Goal: Task Accomplishment & Management: Manage account settings

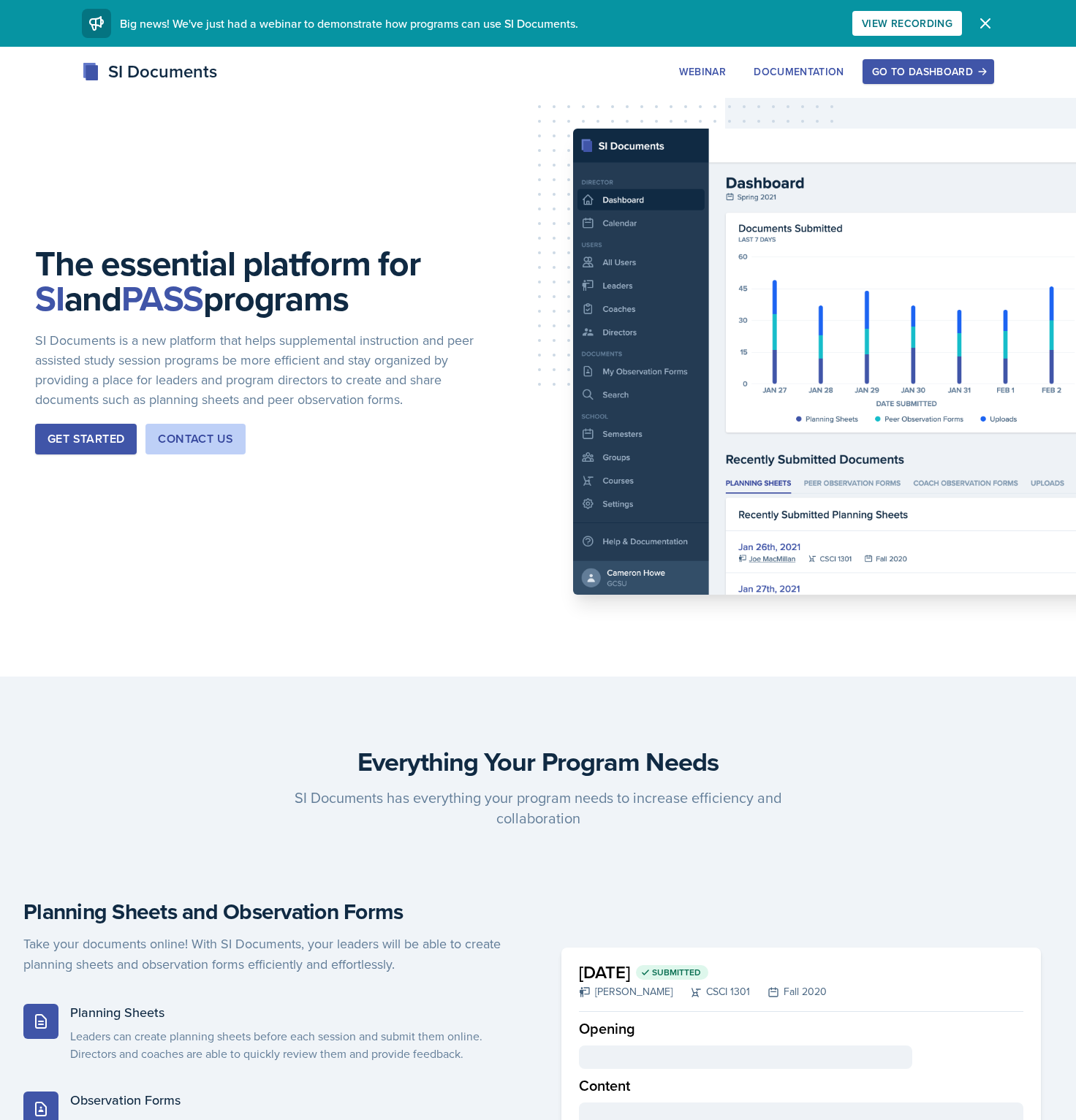
click at [920, 77] on div "Go to Dashboard" at bounding box center [927, 71] width 112 height 11
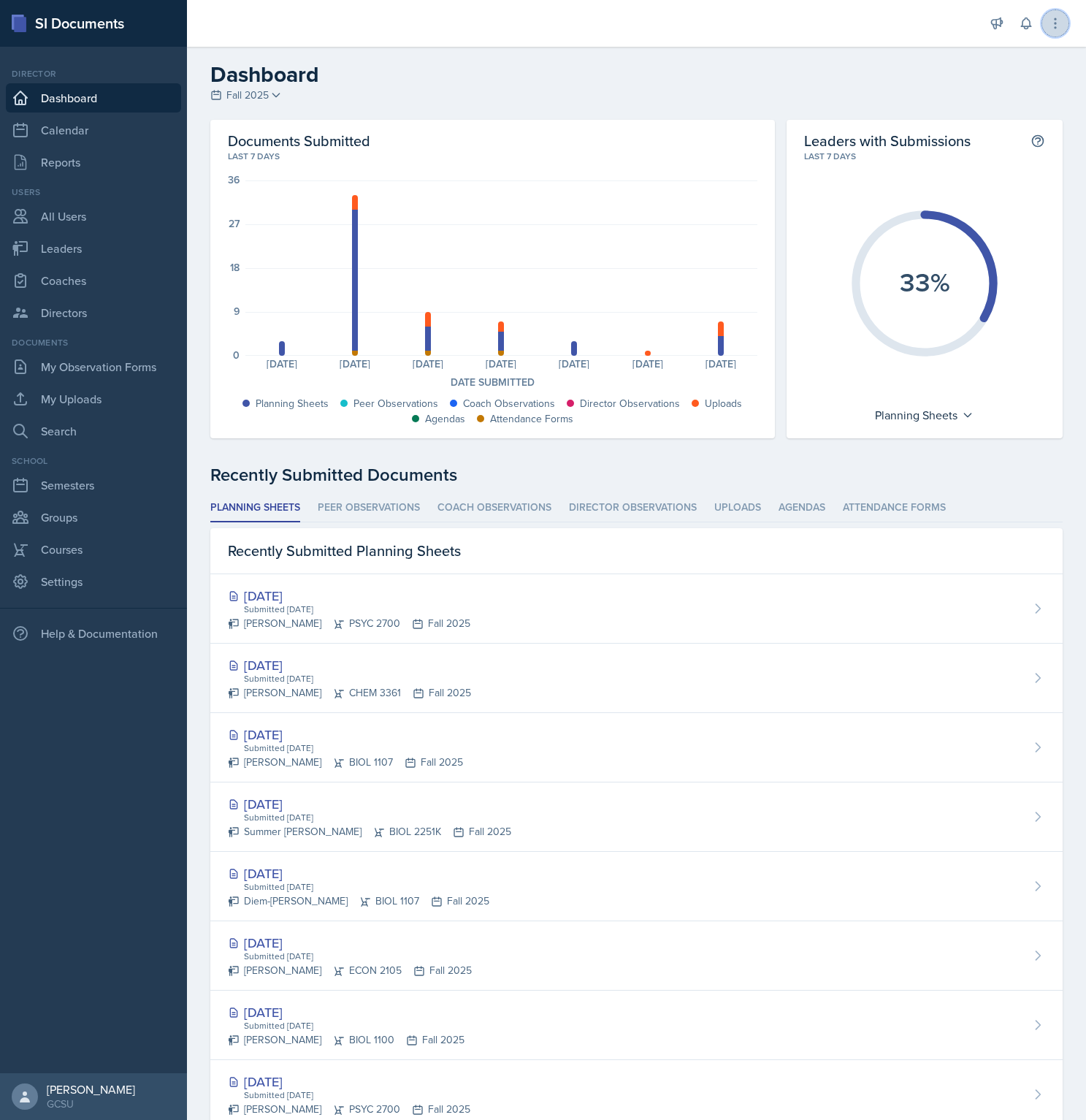
click at [1063, 25] on icon at bounding box center [1055, 23] width 15 height 15
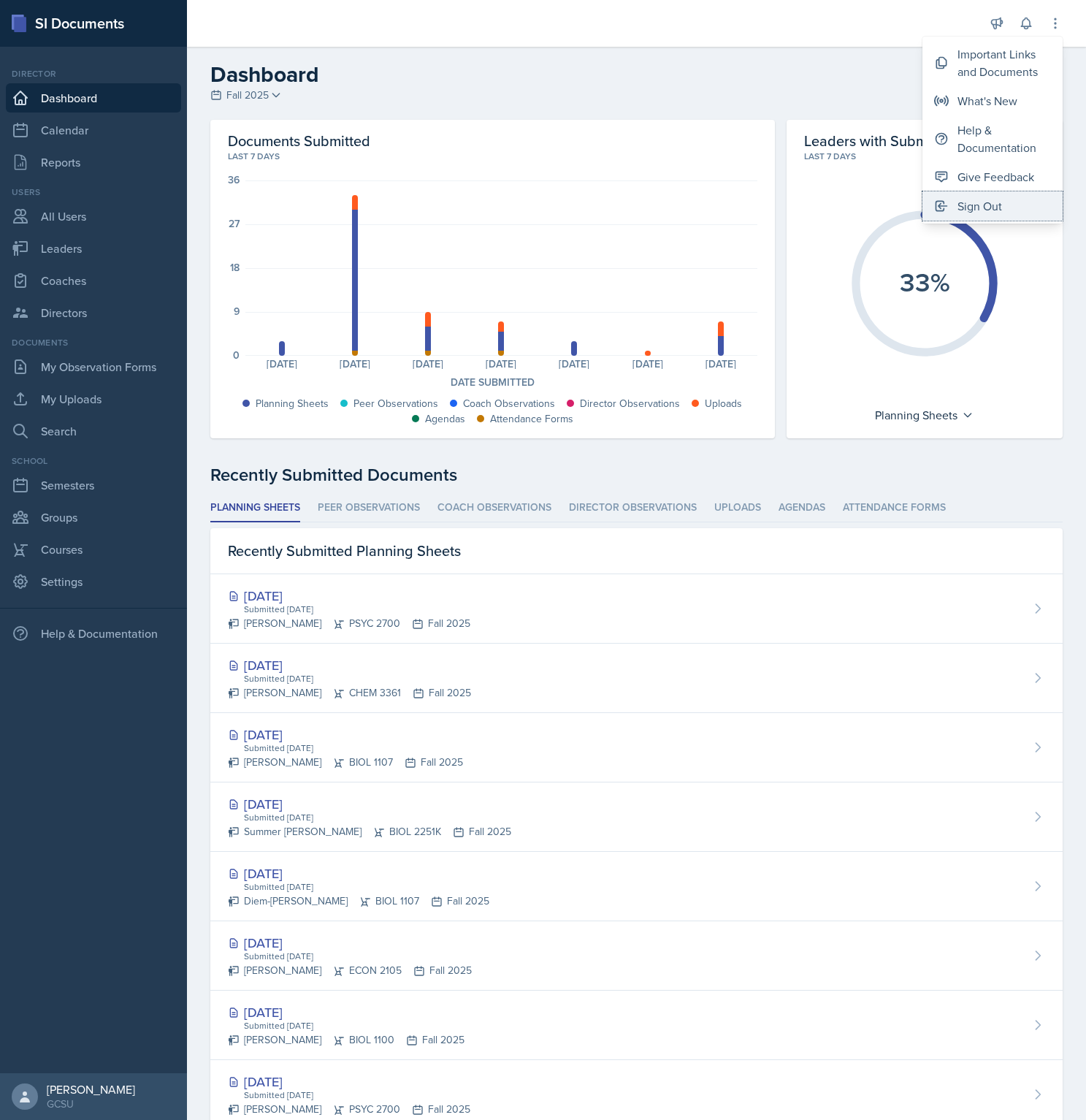
click at [1015, 208] on button "Sign Out" at bounding box center [992, 206] width 140 height 29
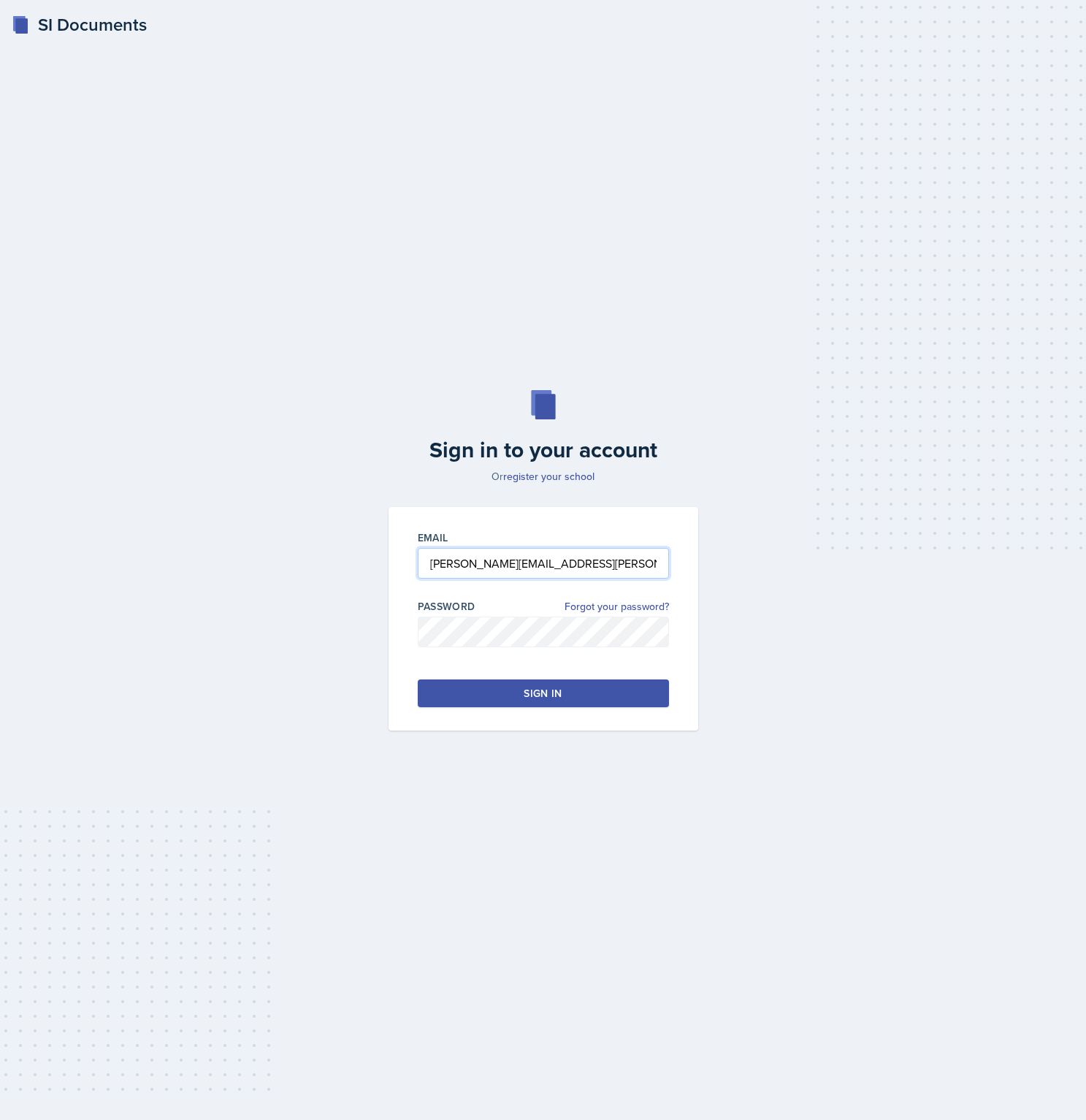
click at [450, 562] on input "[PERSON_NAME][EMAIL_ADDRESS][PERSON_NAME][DOMAIN_NAME]" at bounding box center [543, 563] width 251 height 31
click at [449, 562] on input "[PERSON_NAME][EMAIL_ADDRESS][PERSON_NAME][DOMAIN_NAME]" at bounding box center [543, 563] width 251 height 31
click at [449, 563] on input "[PERSON_NAME][EMAIL_ADDRESS][PERSON_NAME][DOMAIN_NAME]" at bounding box center [543, 563] width 251 height 31
type input "[EMAIL_ADDRESS][DOMAIN_NAME]"
click at [557, 695] on div "Sign in" at bounding box center [542, 693] width 38 height 15
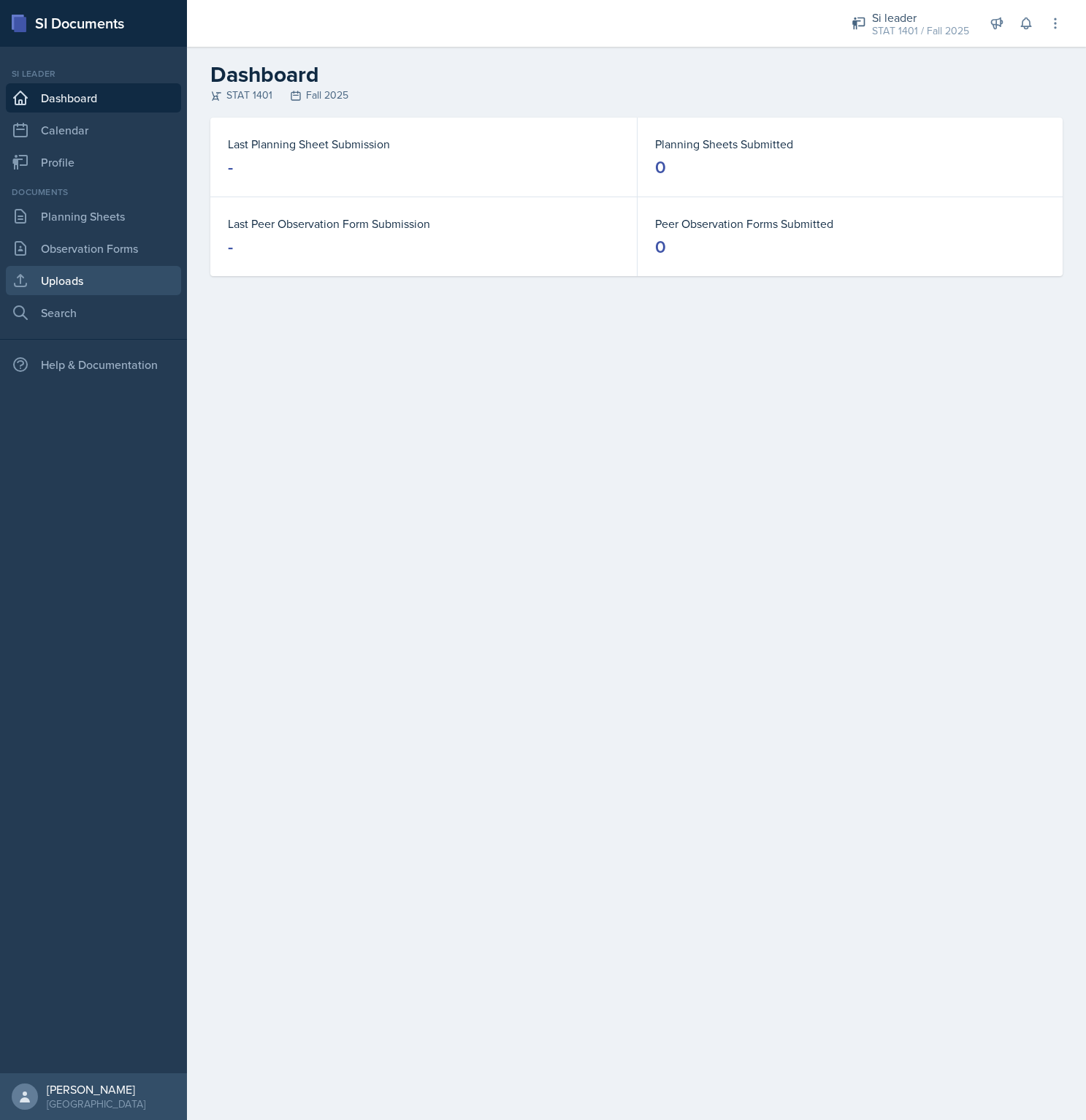
click at [81, 286] on link "Uploads" at bounding box center [93, 281] width 175 height 29
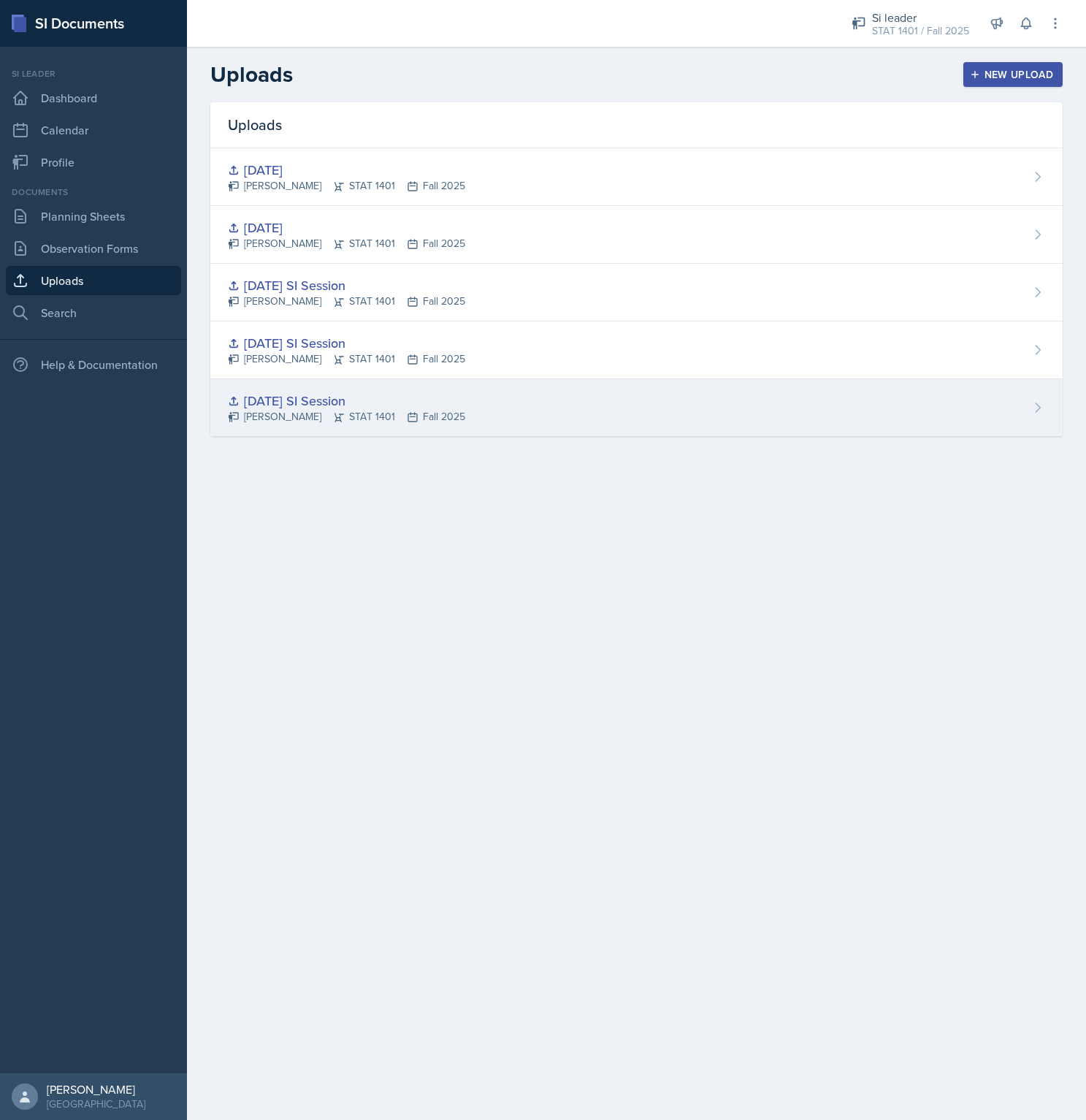
click at [497, 425] on div "[DATE] SI Session [PERSON_NAME] STAT 1401 Fall 2025" at bounding box center [637, 407] width 852 height 57
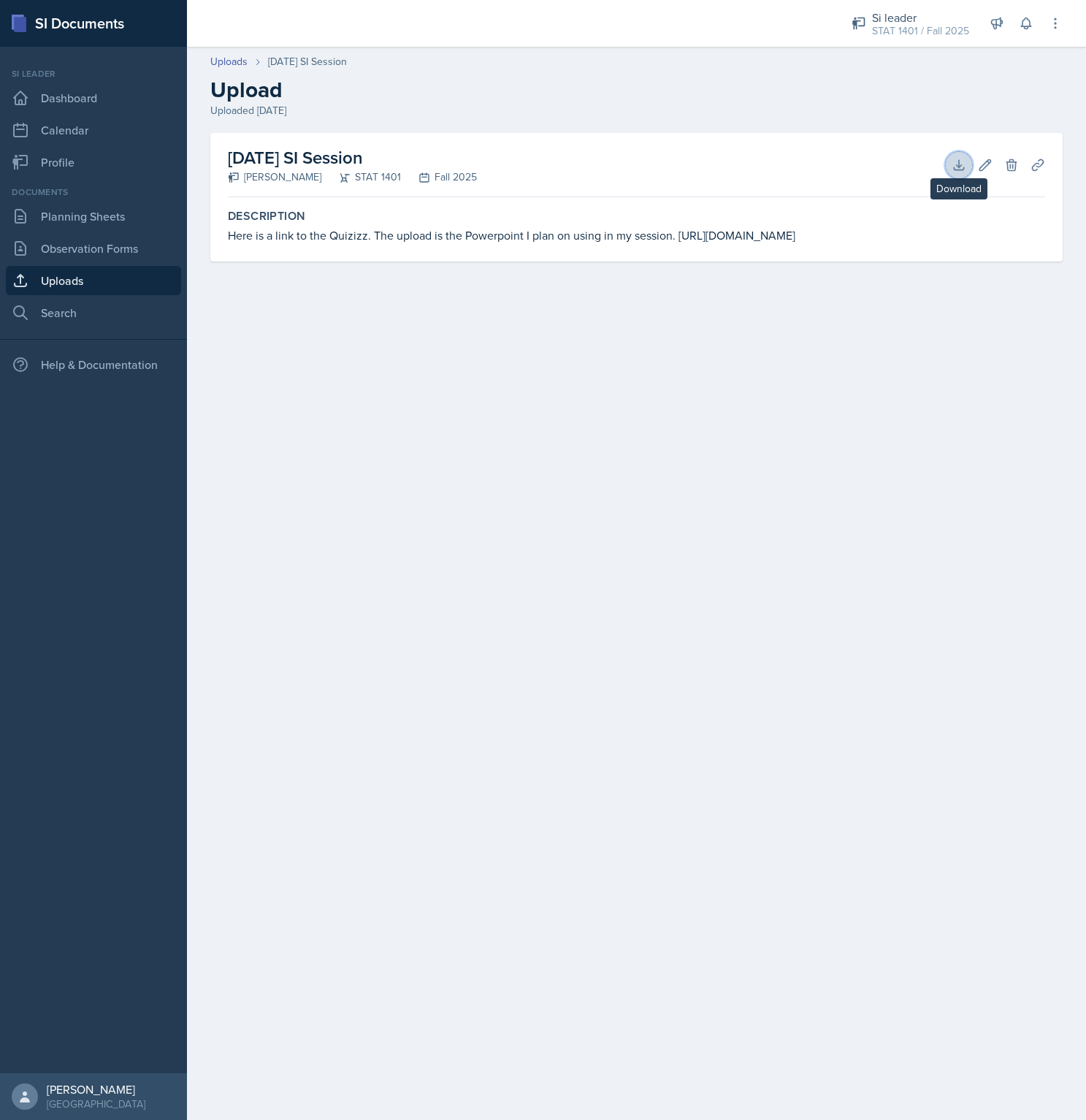
click at [957, 161] on icon at bounding box center [959, 165] width 15 height 15
click at [770, 554] on main "Uploads [DATE] SI Session Upload Uploaded Aug 24th, [DATE] SI Session [PERSON_N…" at bounding box center [637, 583] width 899 height 1073
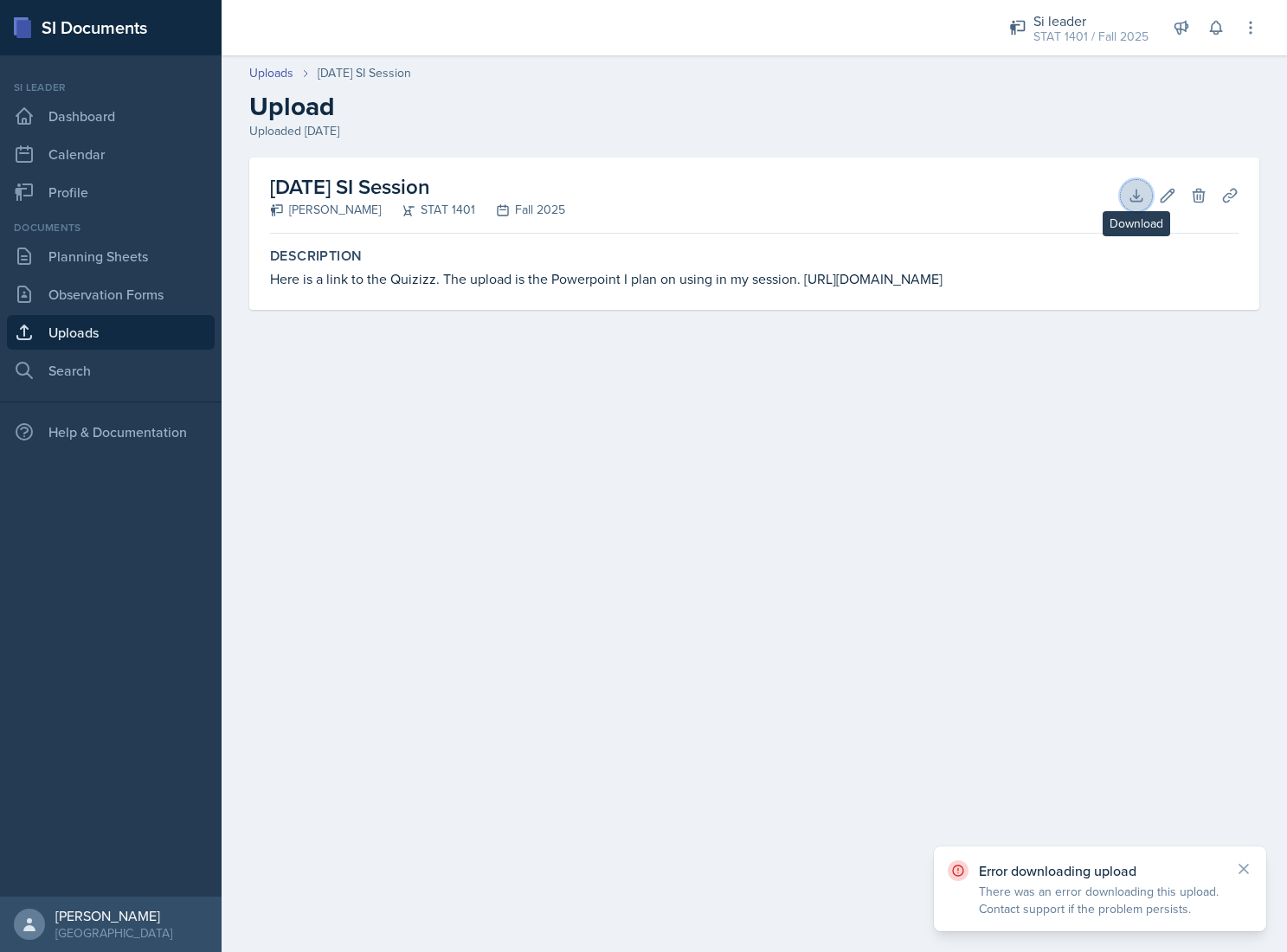
click at [1142, 197] on icon at bounding box center [1137, 196] width 17 height 17
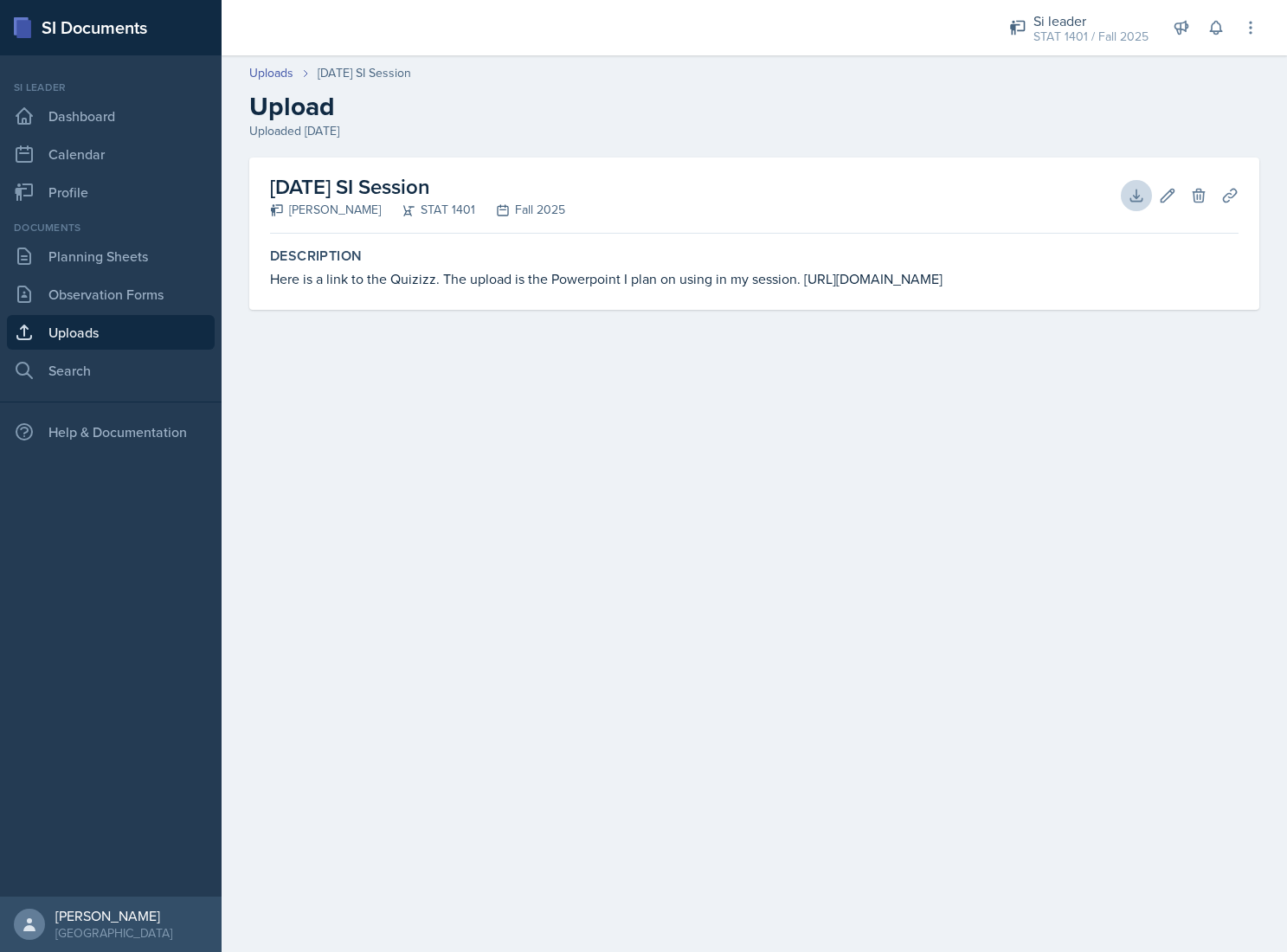
click at [544, 695] on main "Uploads [DATE] SI Session Upload Uploaded Aug 24th, [DATE] SI Session [PERSON_N…" at bounding box center [754, 504] width 1065 height 897
click at [1069, 620] on main "Uploads [DATE] SI Session Upload Uploaded Aug 24th, [DATE] SI Session [PERSON_N…" at bounding box center [754, 504] width 1065 height 897
click at [581, 553] on main "Uploads [DATE] SI Session Upload Uploaded Aug 24th, [DATE] SI Session [PERSON_N…" at bounding box center [754, 504] width 1065 height 897
click at [272, 70] on link "Uploads" at bounding box center [272, 73] width 44 height 18
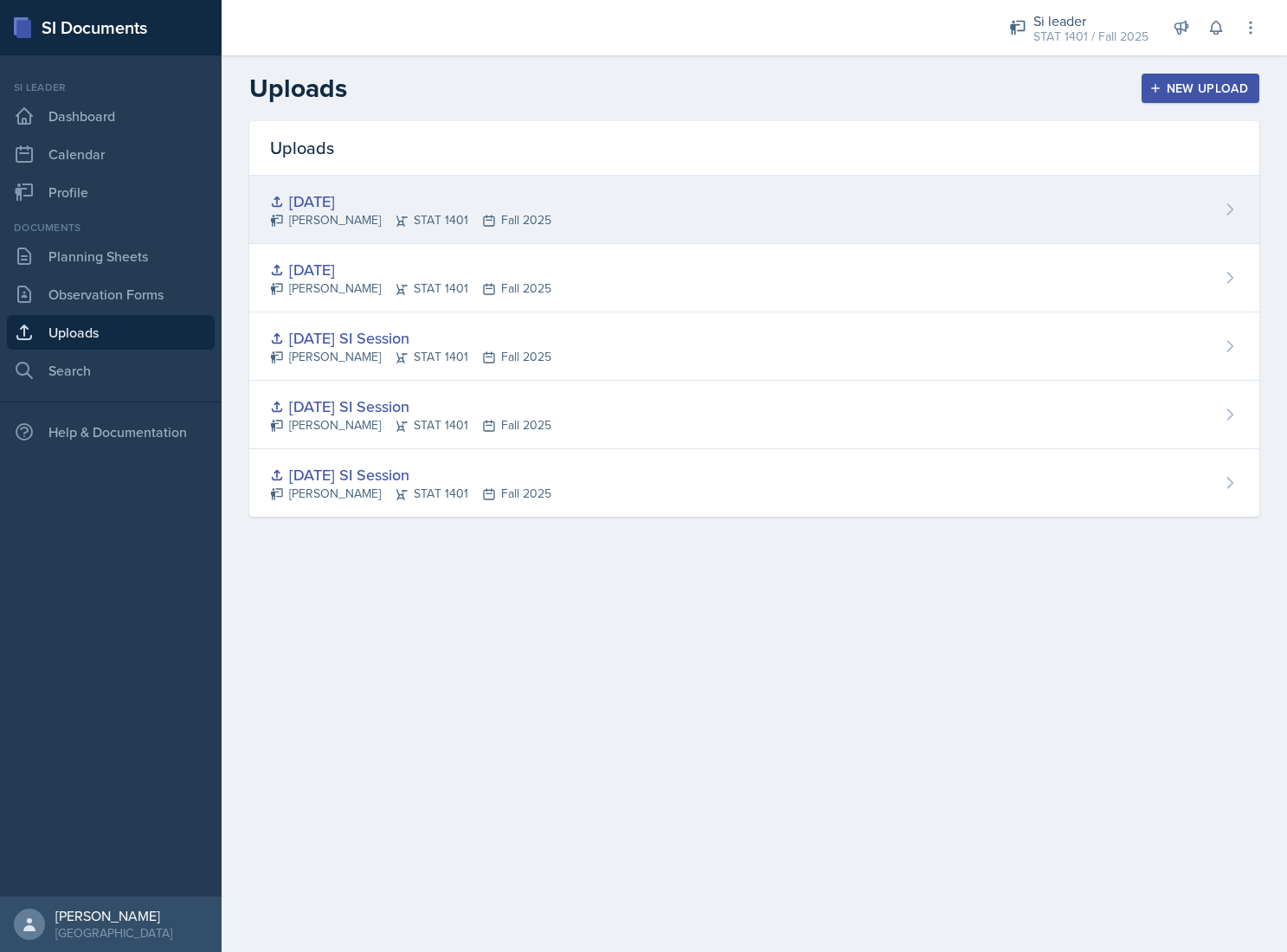
click at [394, 206] on div "[DATE]" at bounding box center [410, 201] width 281 height 23
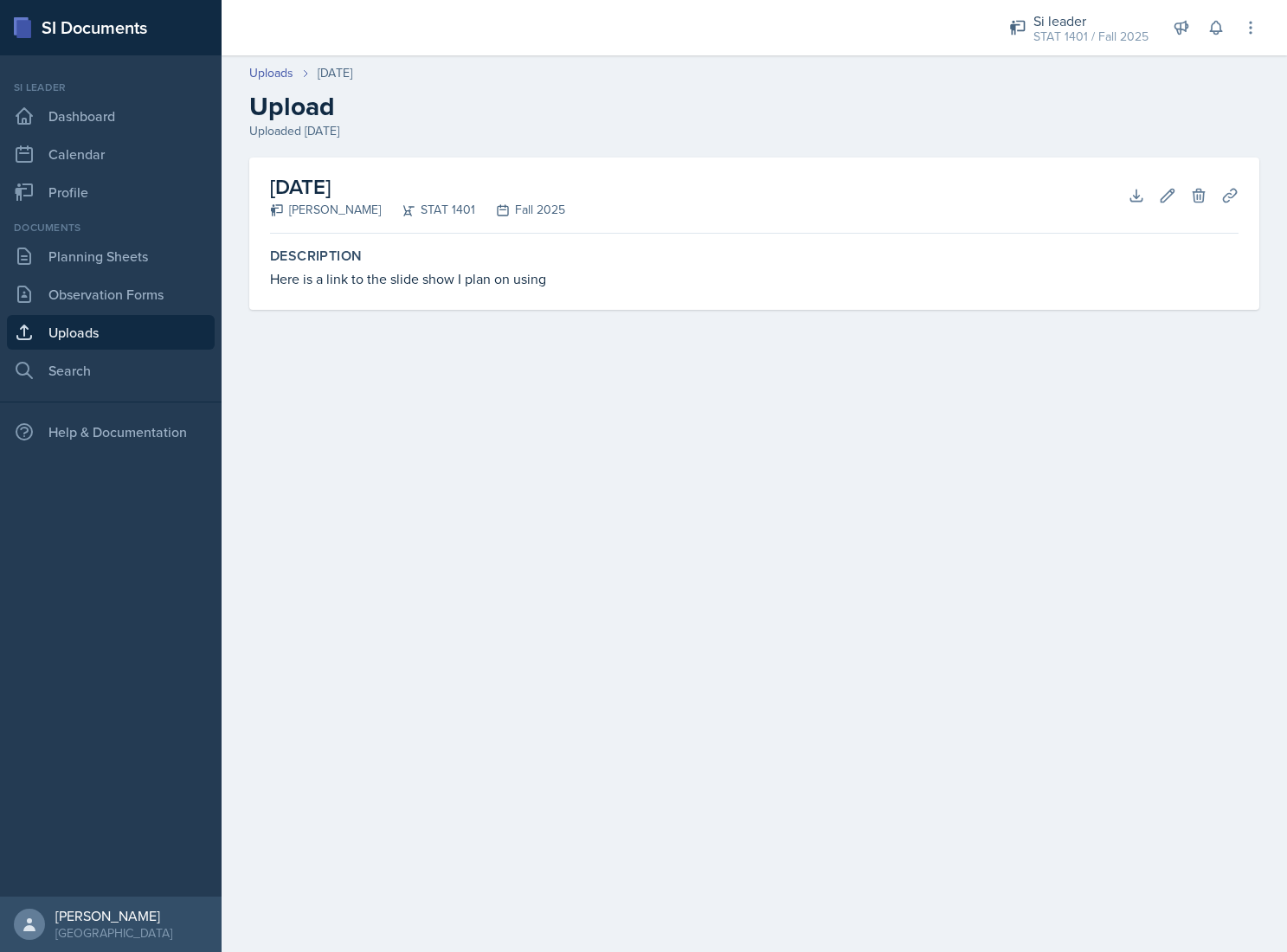
click at [744, 381] on main "Uploads [DATE] Upload Uploaded Aug 24th, [DATE] [PERSON_NAME] STAT 1401 Fall 20…" at bounding box center [754, 504] width 1065 height 897
click at [1132, 193] on icon at bounding box center [1137, 196] width 17 height 17
click at [919, 515] on main "Uploads [DATE] Upload Uploaded Aug 24th, [DATE] [PERSON_NAME] STAT 1401 Fall 20…" at bounding box center [754, 504] width 1065 height 897
click at [286, 70] on link "Uploads" at bounding box center [272, 73] width 44 height 18
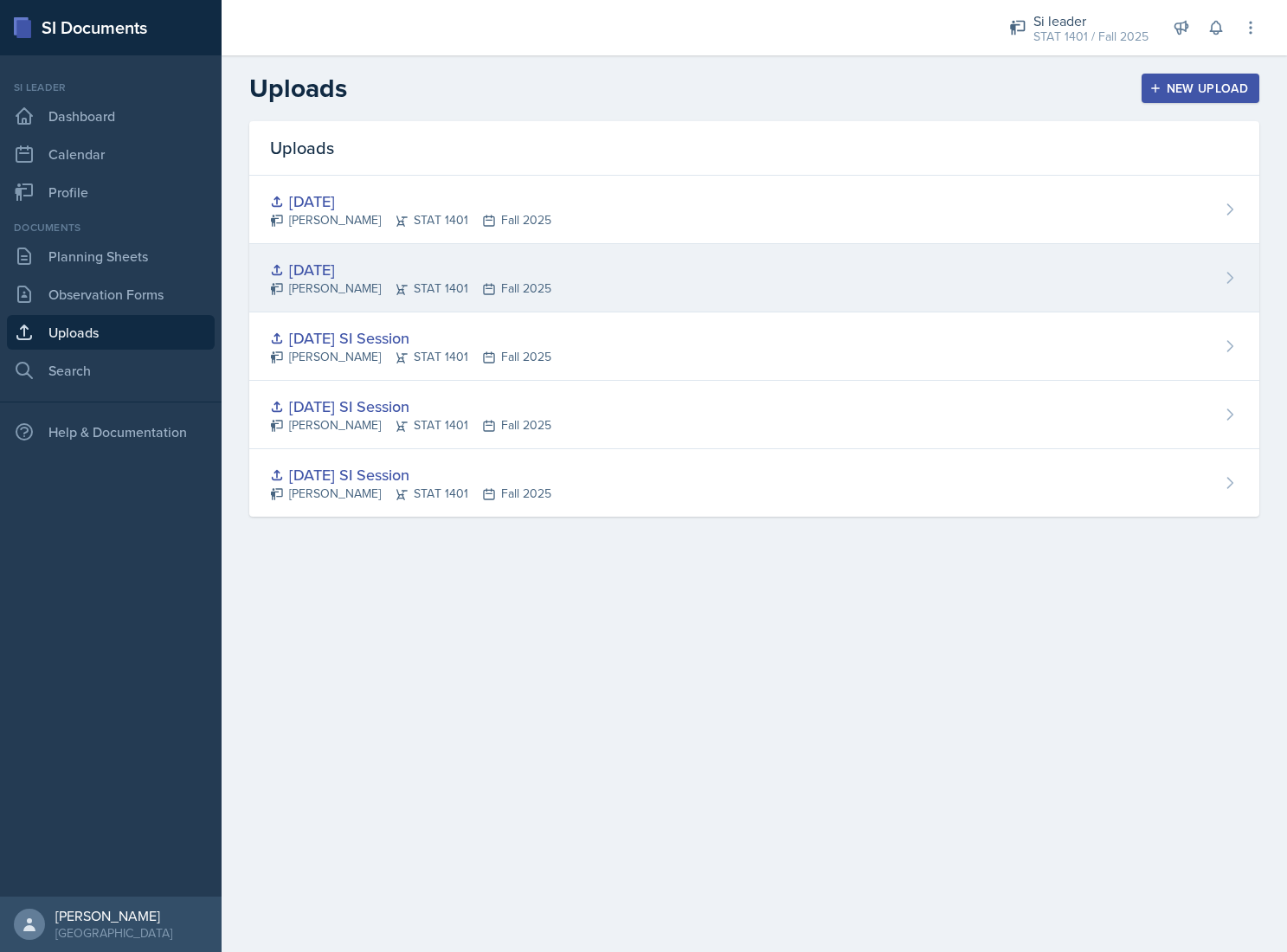
click at [427, 263] on div "[DATE]" at bounding box center [410, 270] width 281 height 23
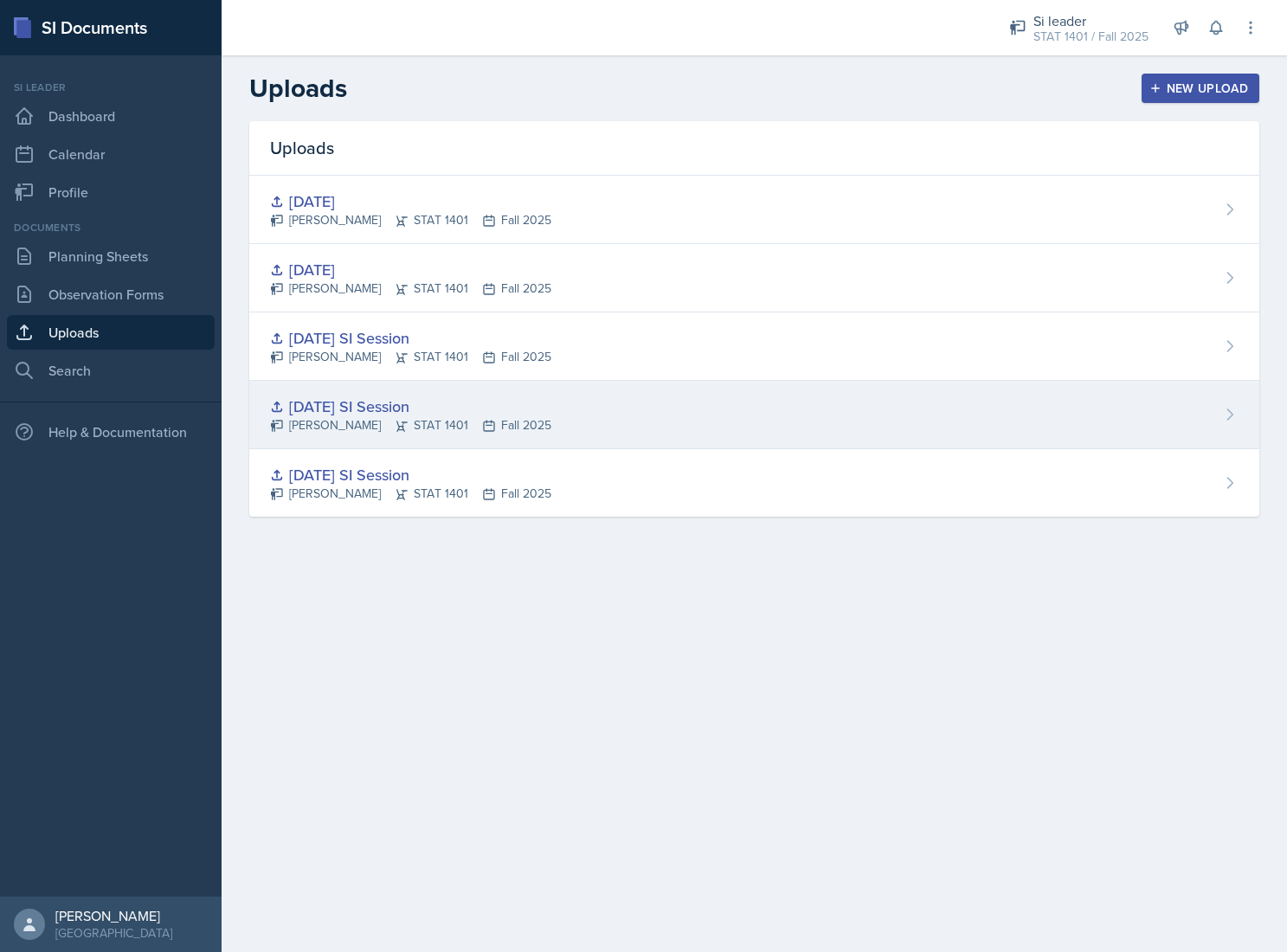
click at [581, 420] on div "[DATE] SI Session [PERSON_NAME] STAT 1401 Fall 2025" at bounding box center [754, 415] width 1010 height 69
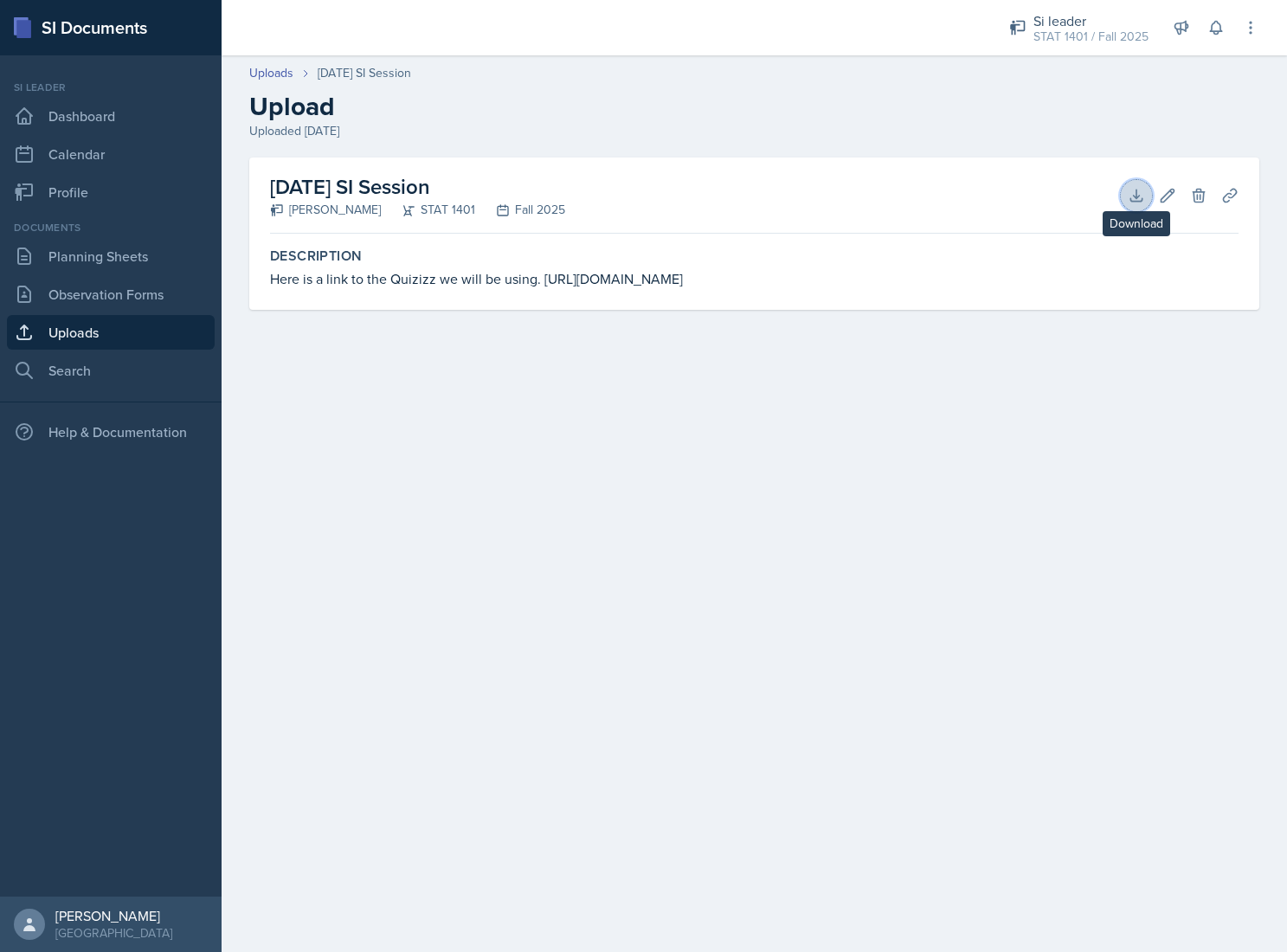
click at [1132, 199] on icon at bounding box center [1137, 196] width 17 height 17
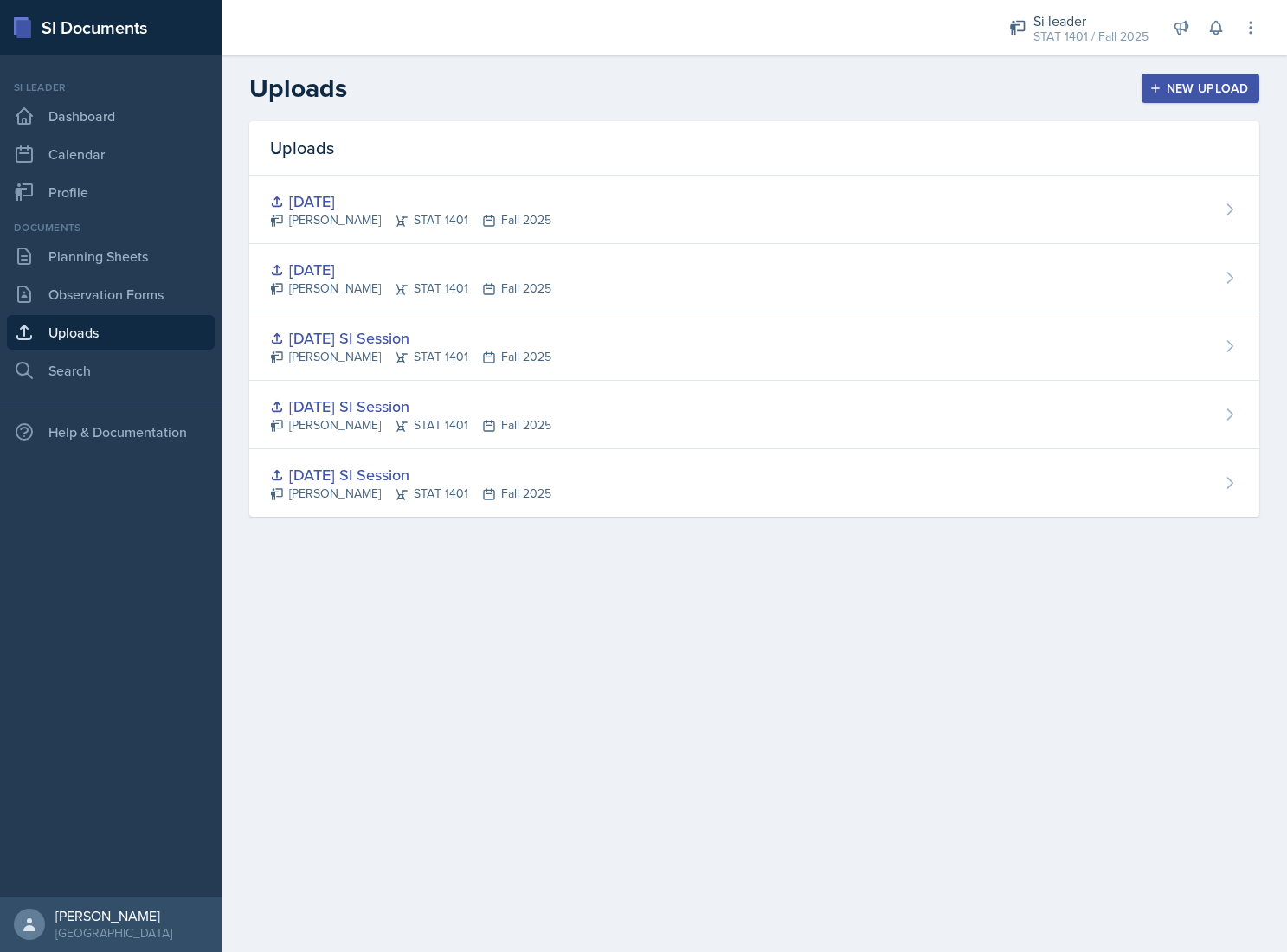
click at [1217, 84] on div "New Upload" at bounding box center [1201, 88] width 96 height 13
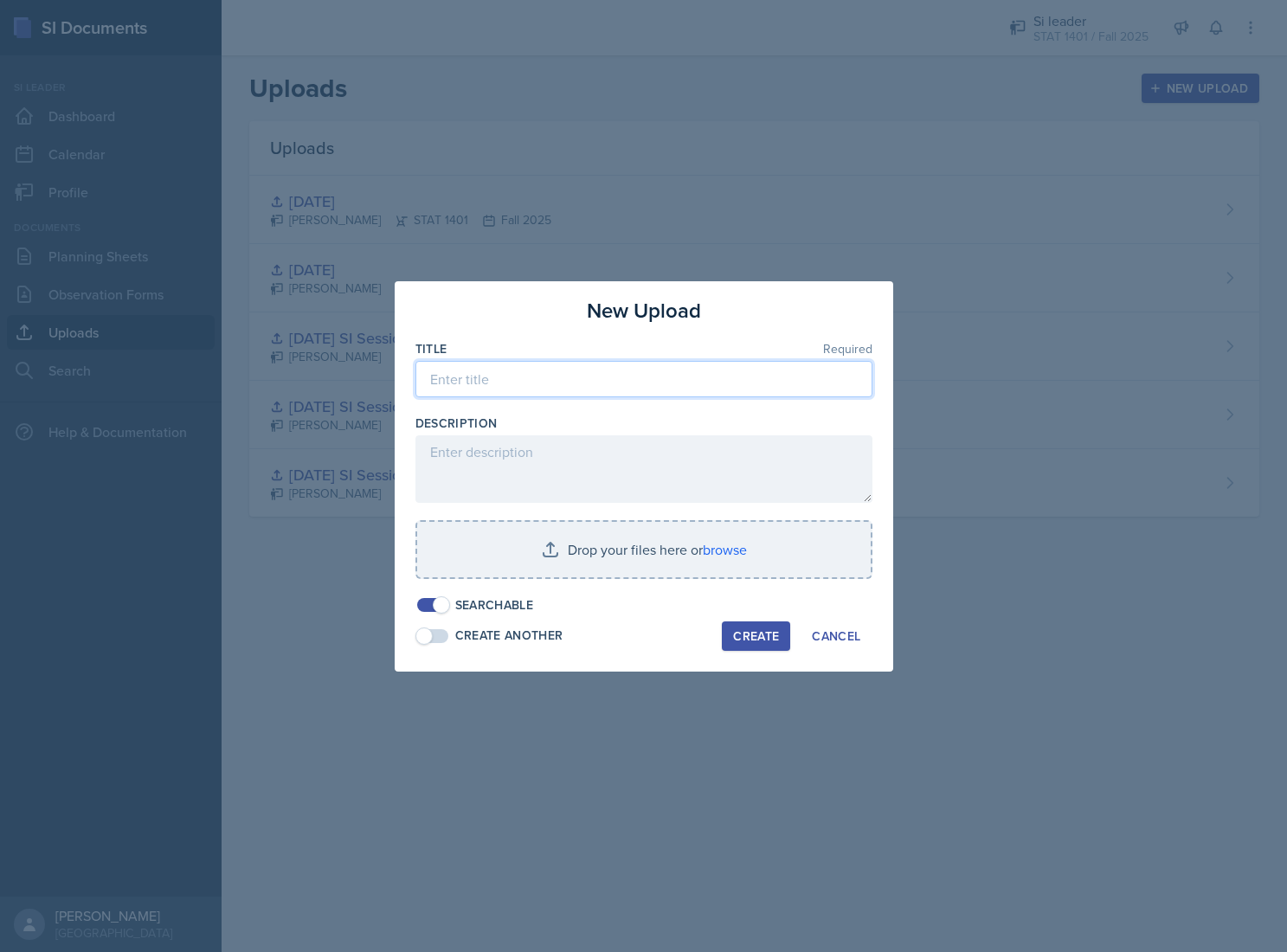
click at [636, 381] on input at bounding box center [644, 379] width 457 height 36
type input "[DATE]"
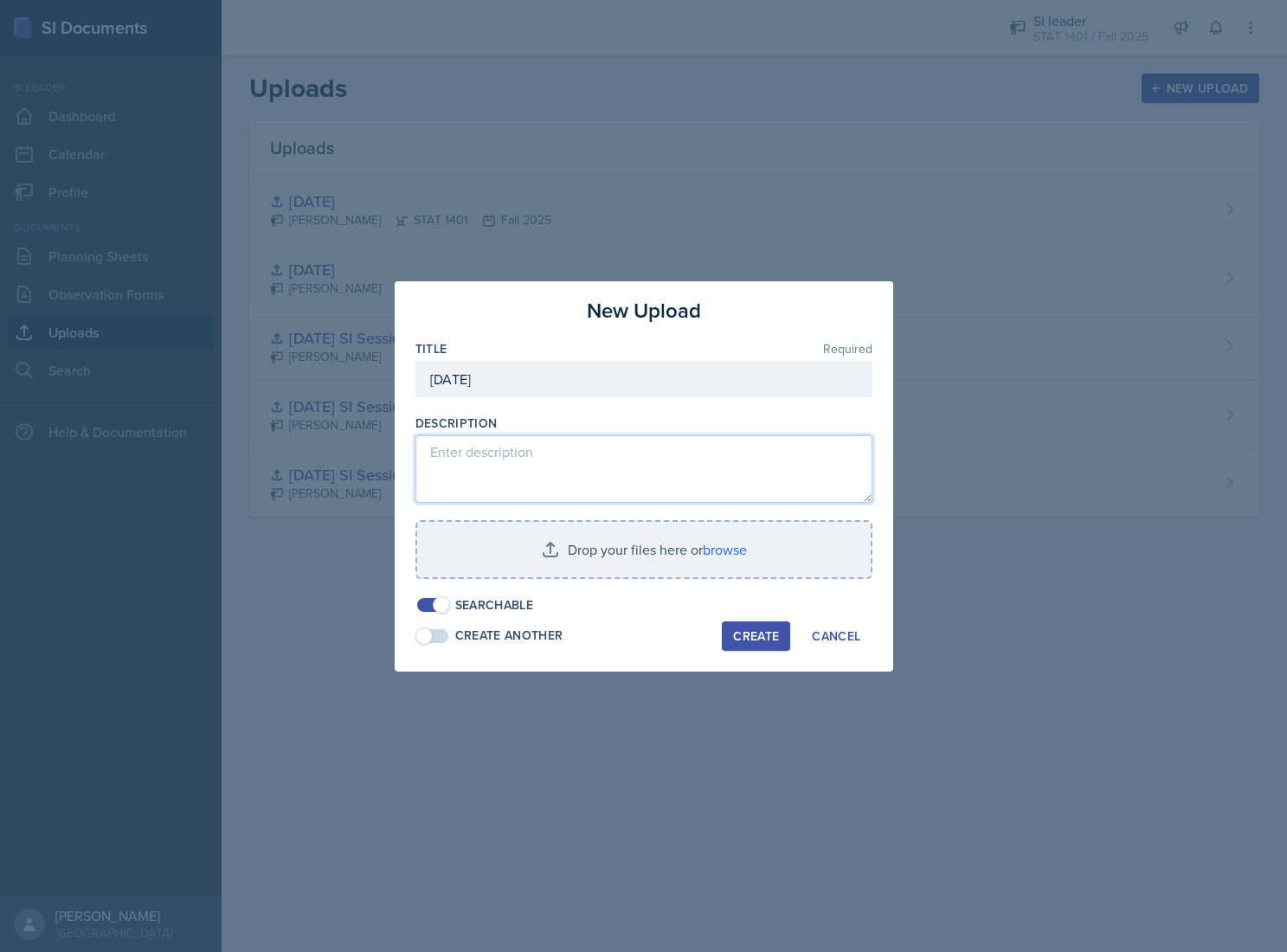
click at [572, 469] on textarea at bounding box center [644, 468] width 457 height 68
paste textarea "Here is a link to the slide show I plan on using"
type textarea "Here is a link to the slide show I plan on using"
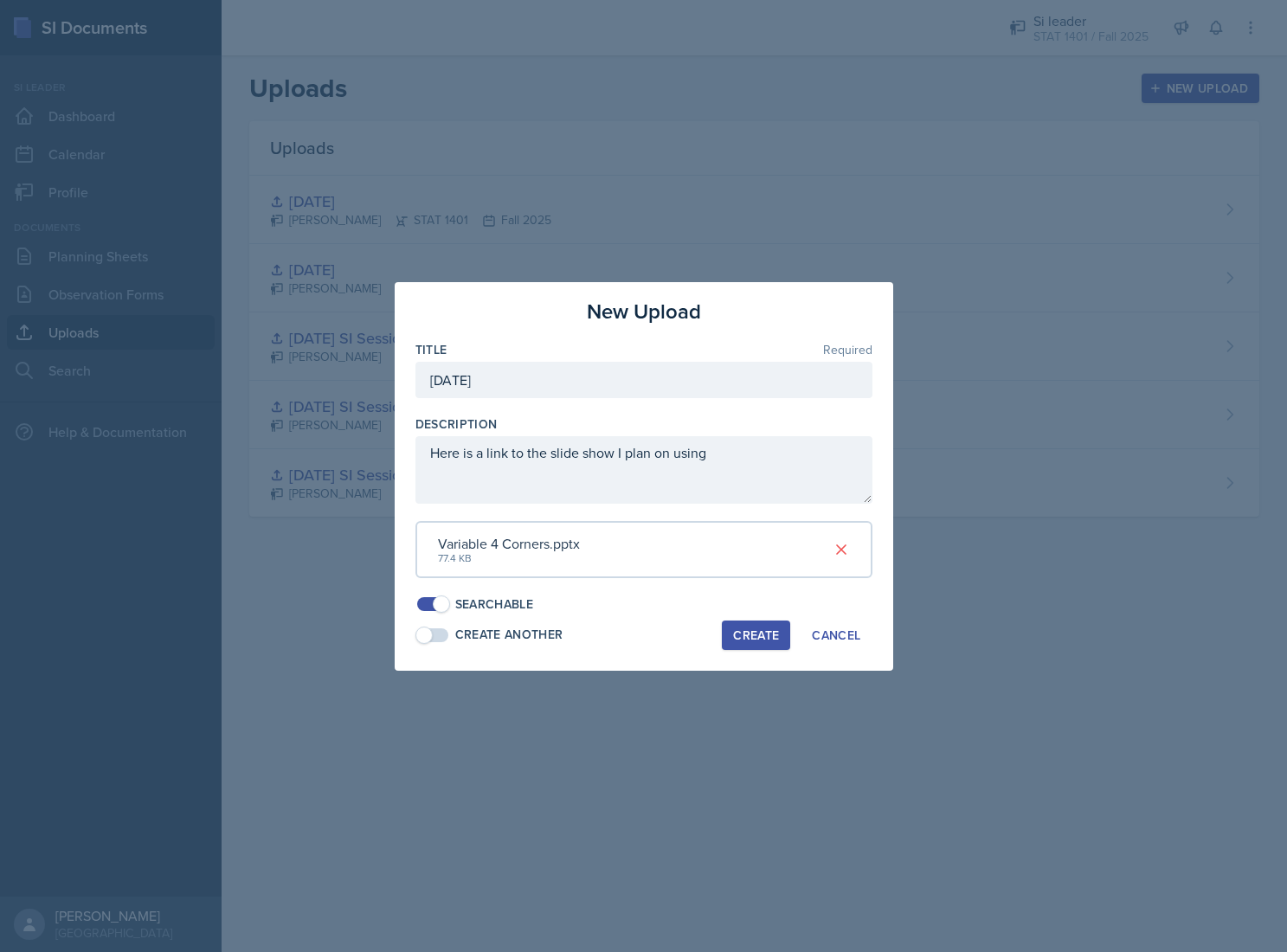
click at [743, 633] on div "Create" at bounding box center [756, 635] width 46 height 13
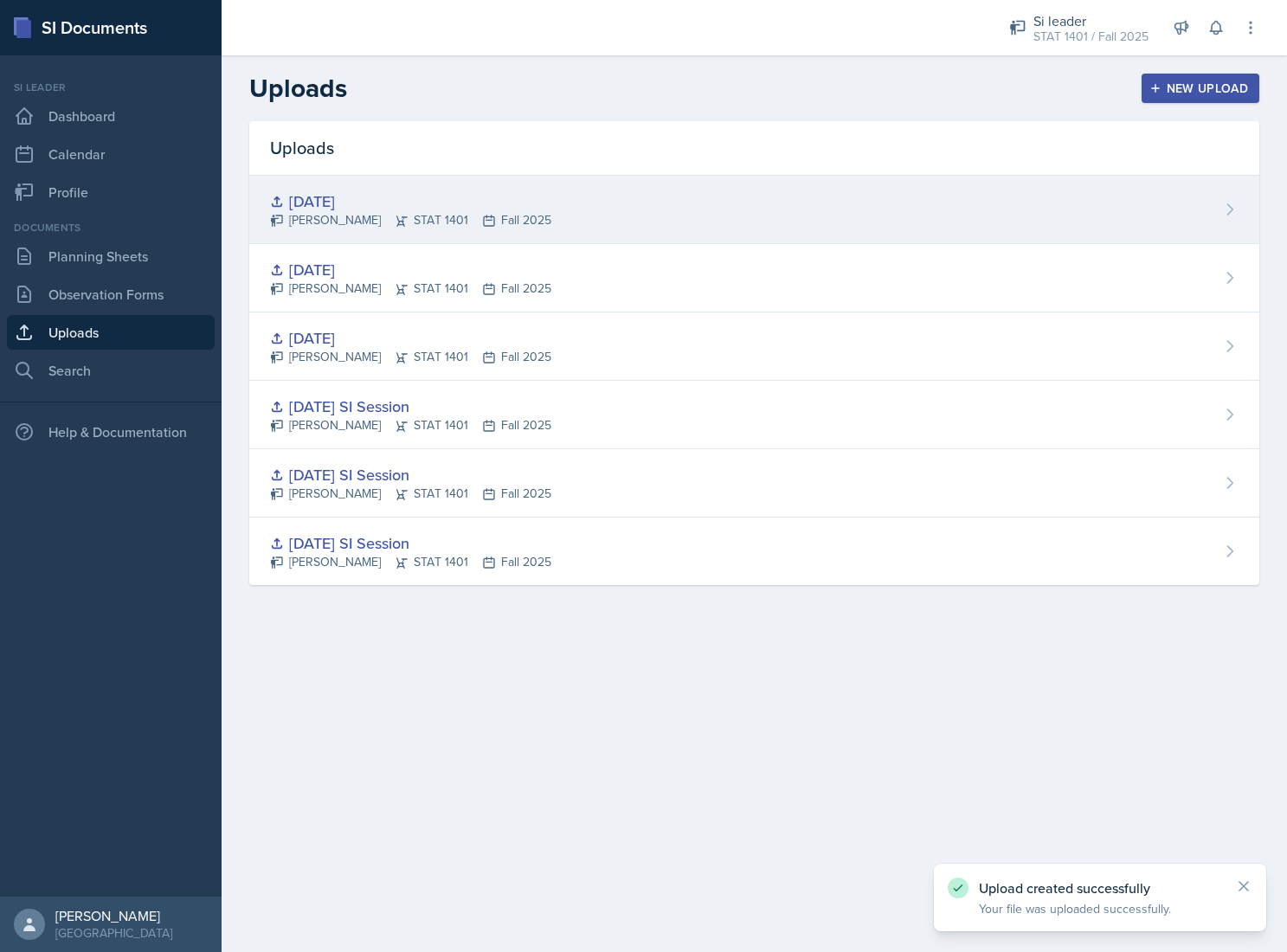
click at [469, 206] on div "[DATE]" at bounding box center [410, 201] width 281 height 23
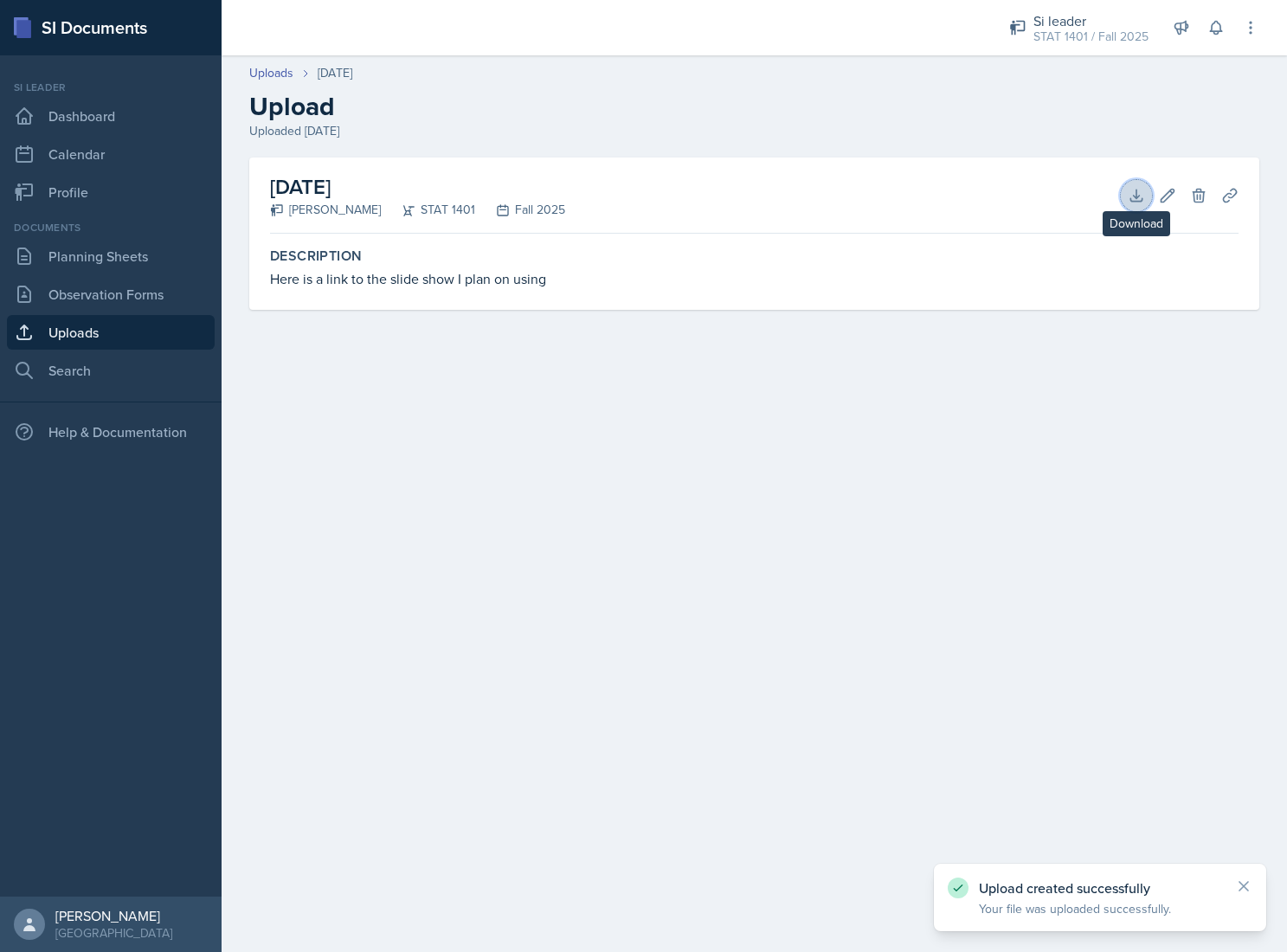
click at [1144, 197] on icon at bounding box center [1137, 196] width 17 height 17
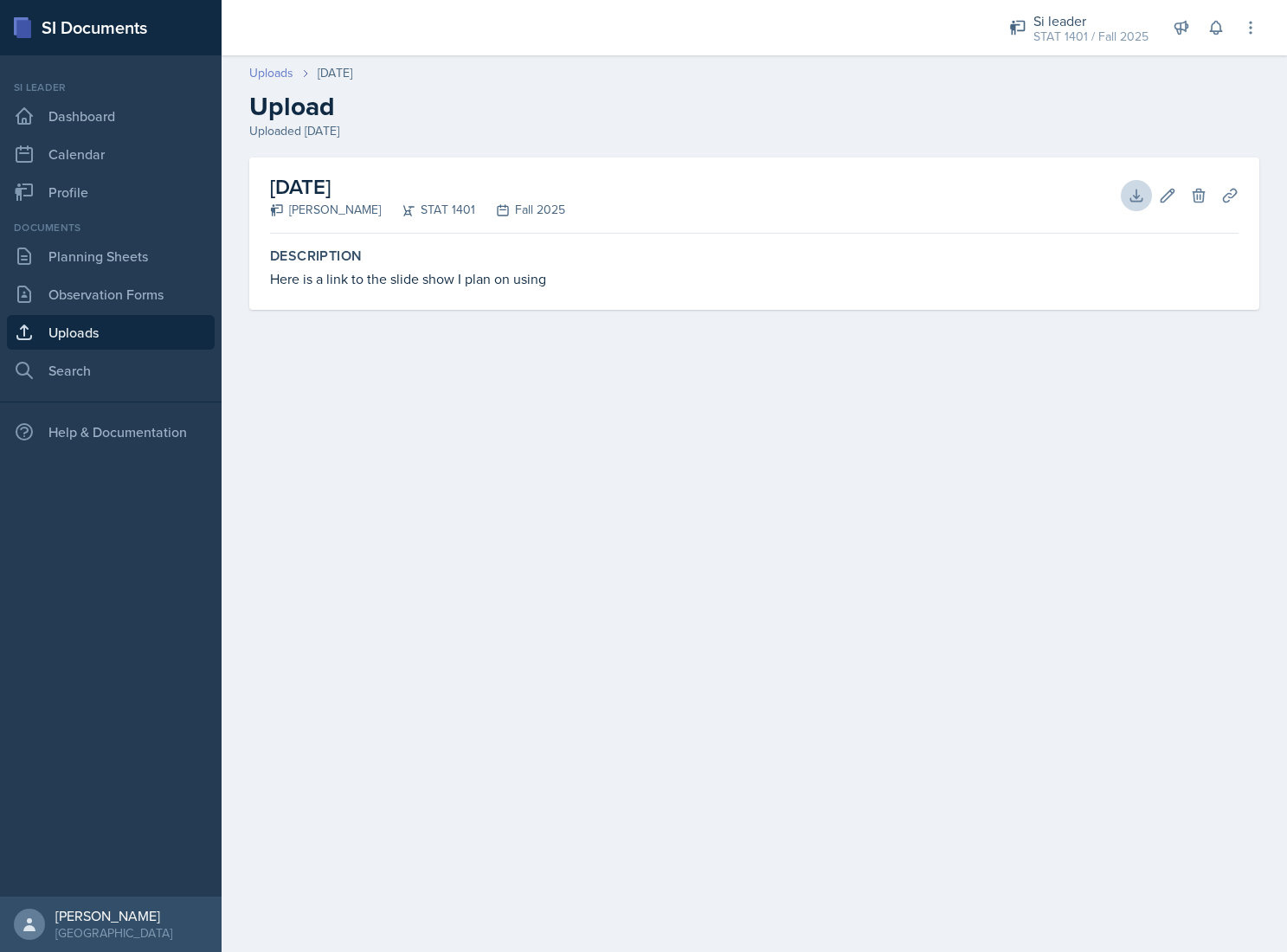
click at [276, 75] on link "Uploads" at bounding box center [272, 73] width 44 height 18
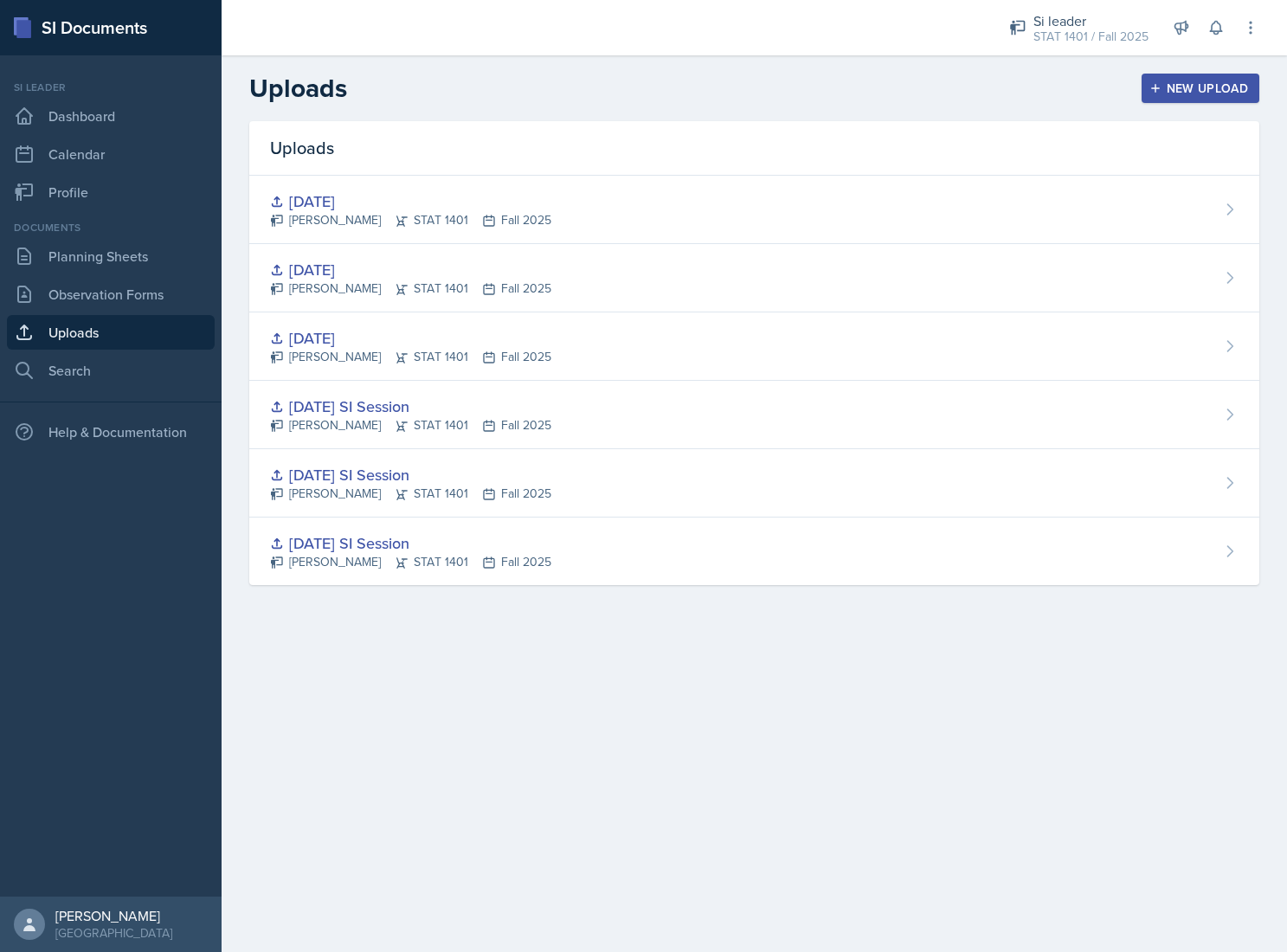
click at [598, 275] on div "[DATE] [PERSON_NAME] STAT 1401 Fall 2025" at bounding box center [754, 278] width 1010 height 69
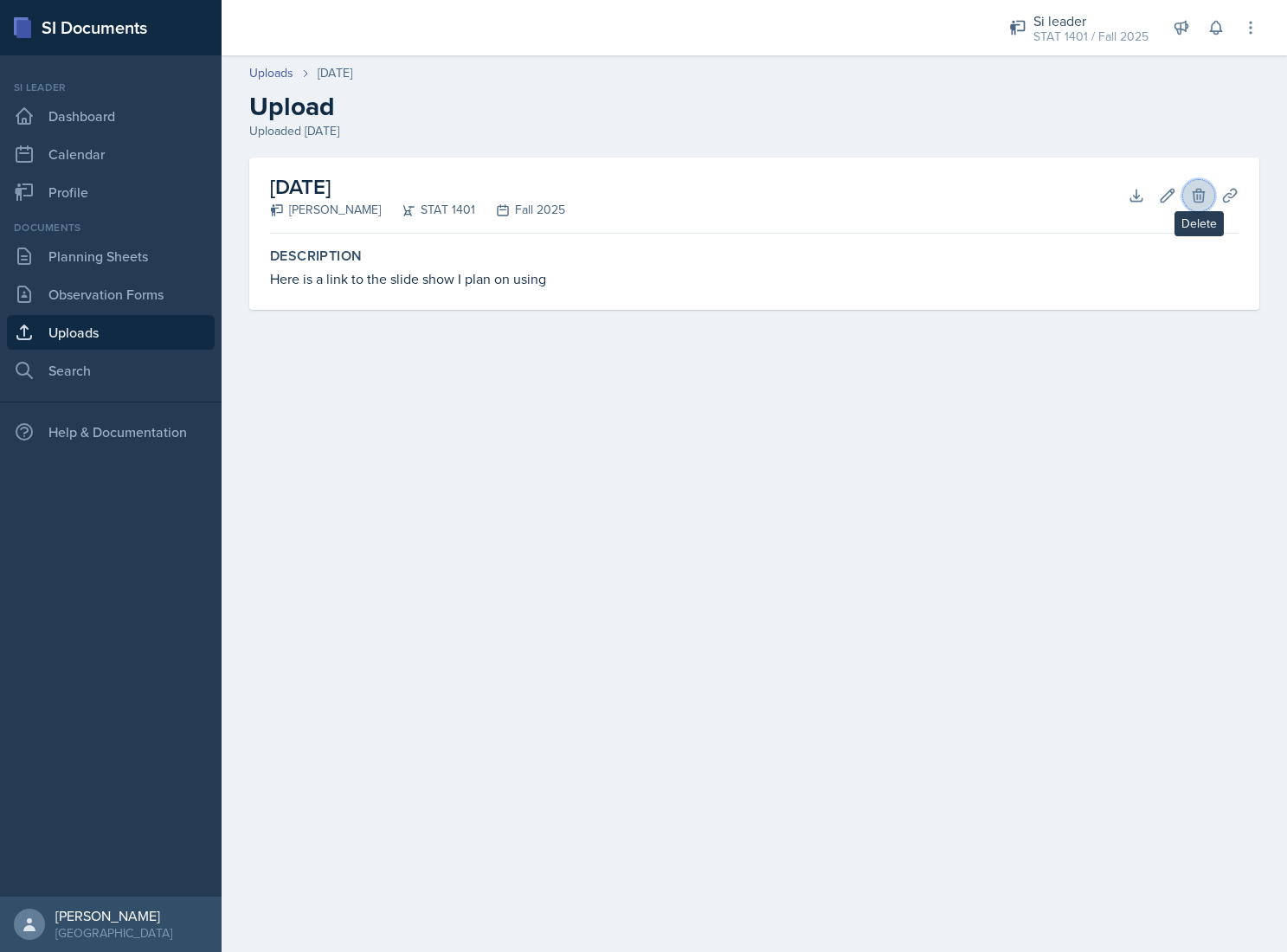
click at [1197, 192] on icon at bounding box center [1198, 195] width 11 height 13
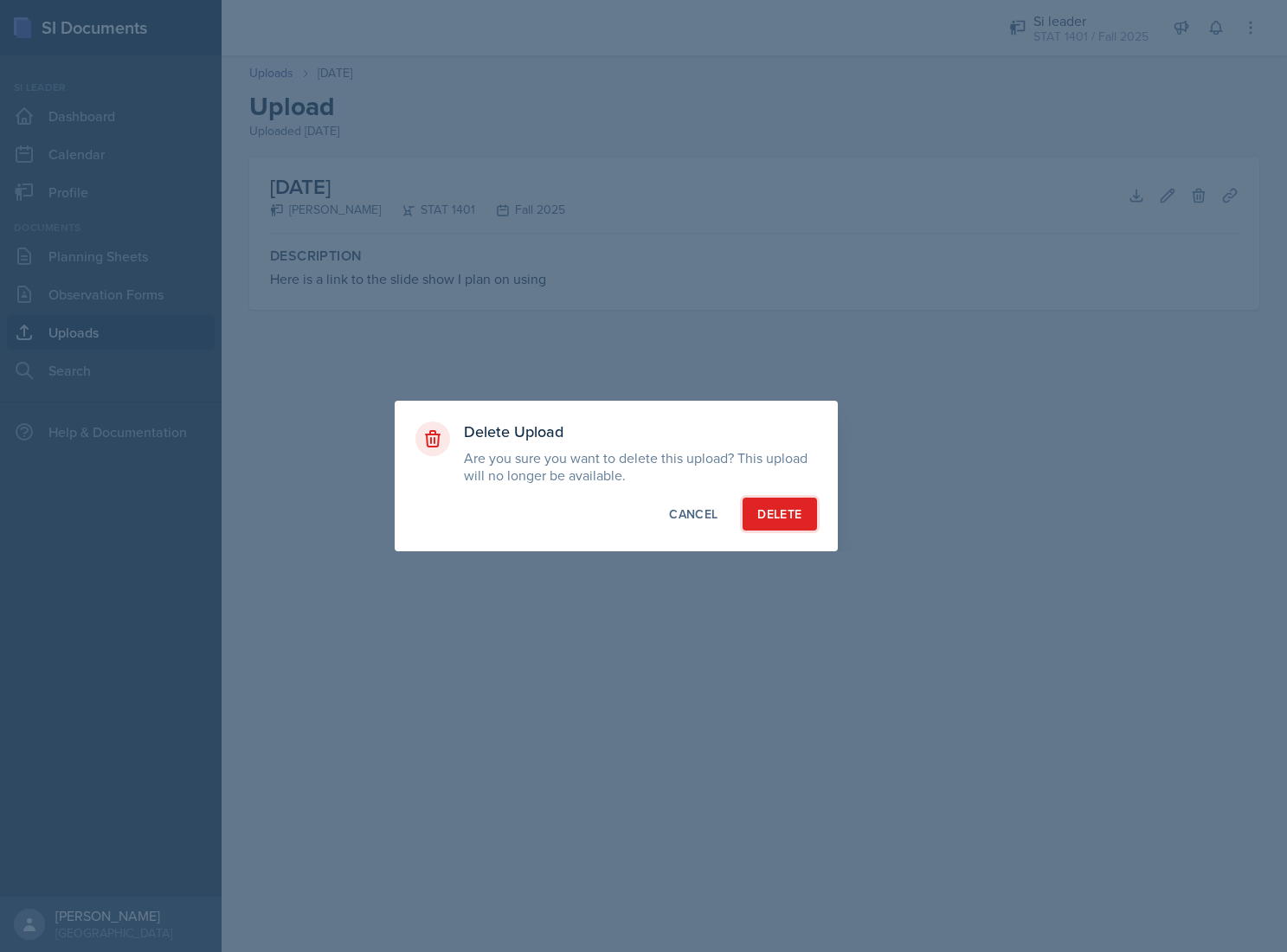
click at [777, 516] on div "Delete" at bounding box center [779, 514] width 44 height 17
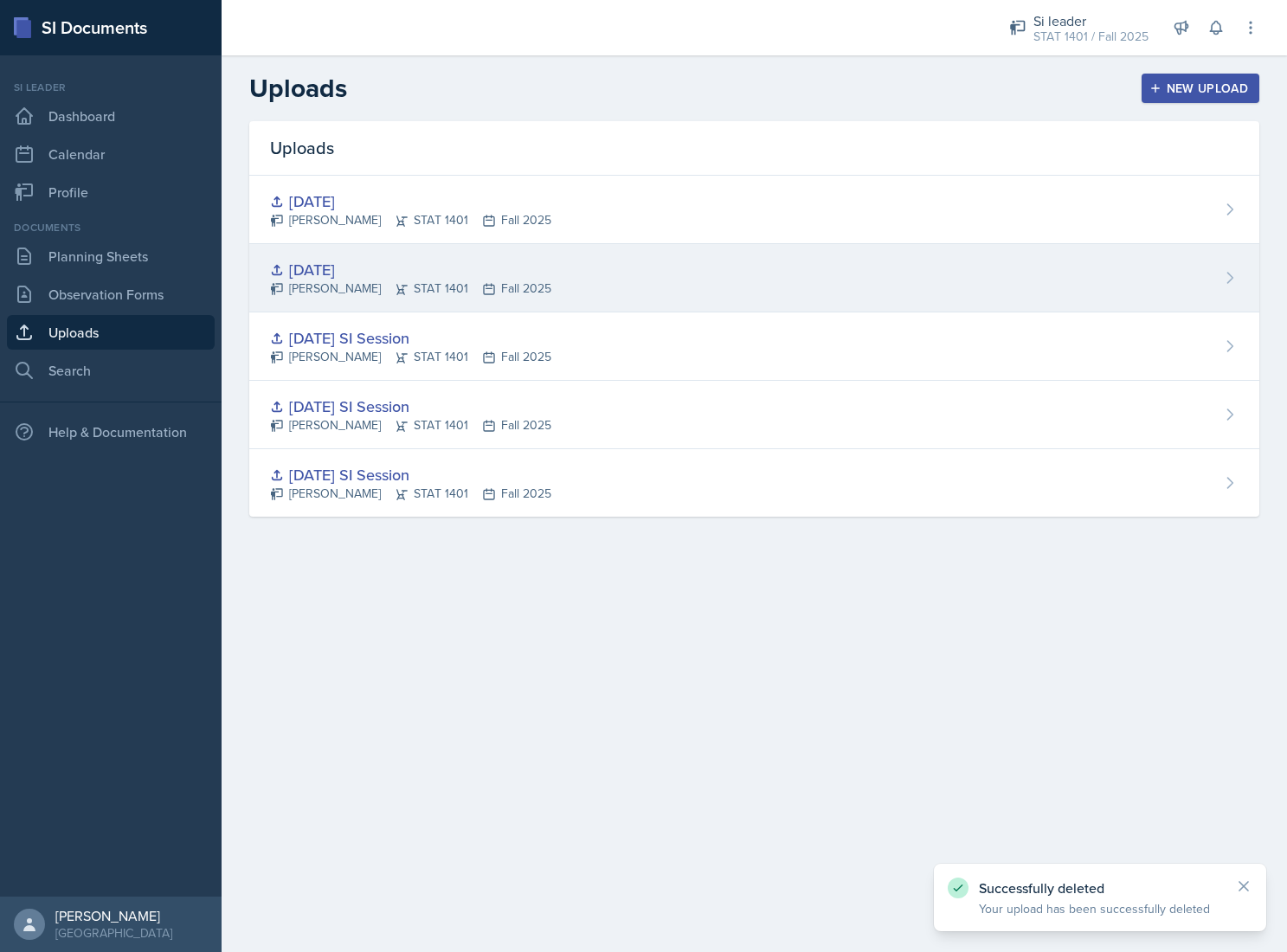
click at [518, 270] on div "[DATE]" at bounding box center [410, 270] width 281 height 23
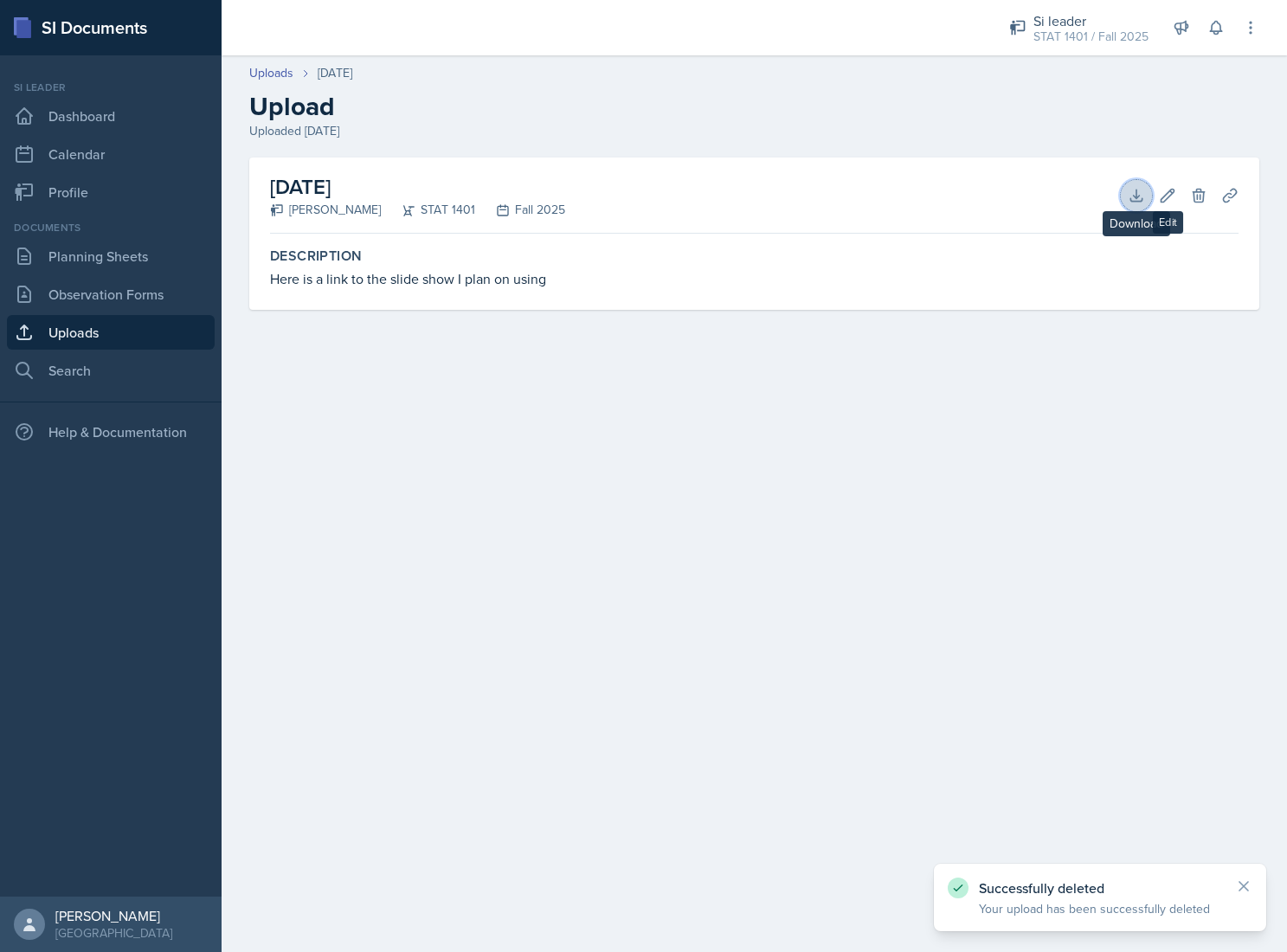
click at [1135, 197] on icon at bounding box center [1136, 195] width 11 height 11
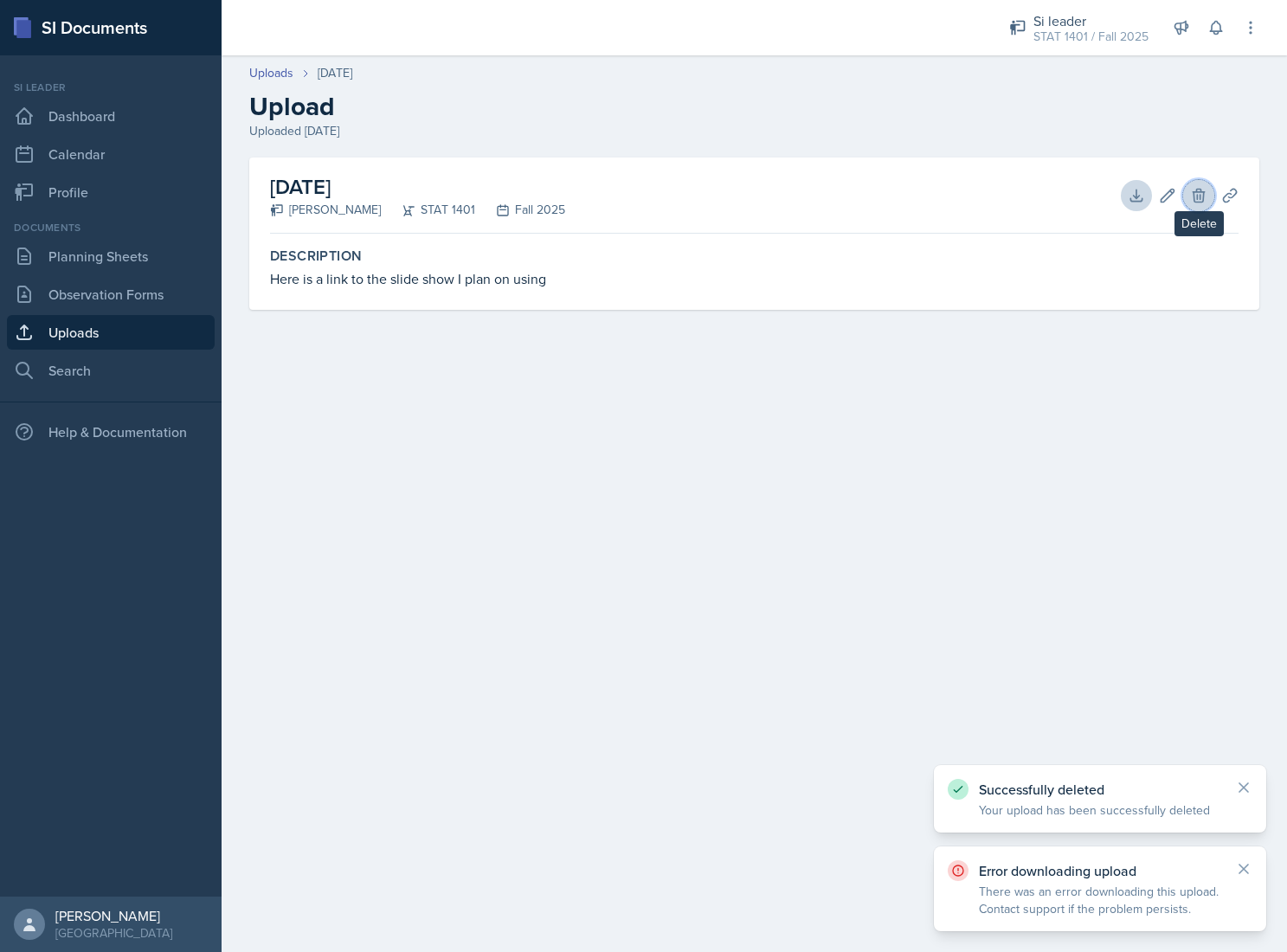
click at [1194, 197] on icon at bounding box center [1198, 195] width 11 height 13
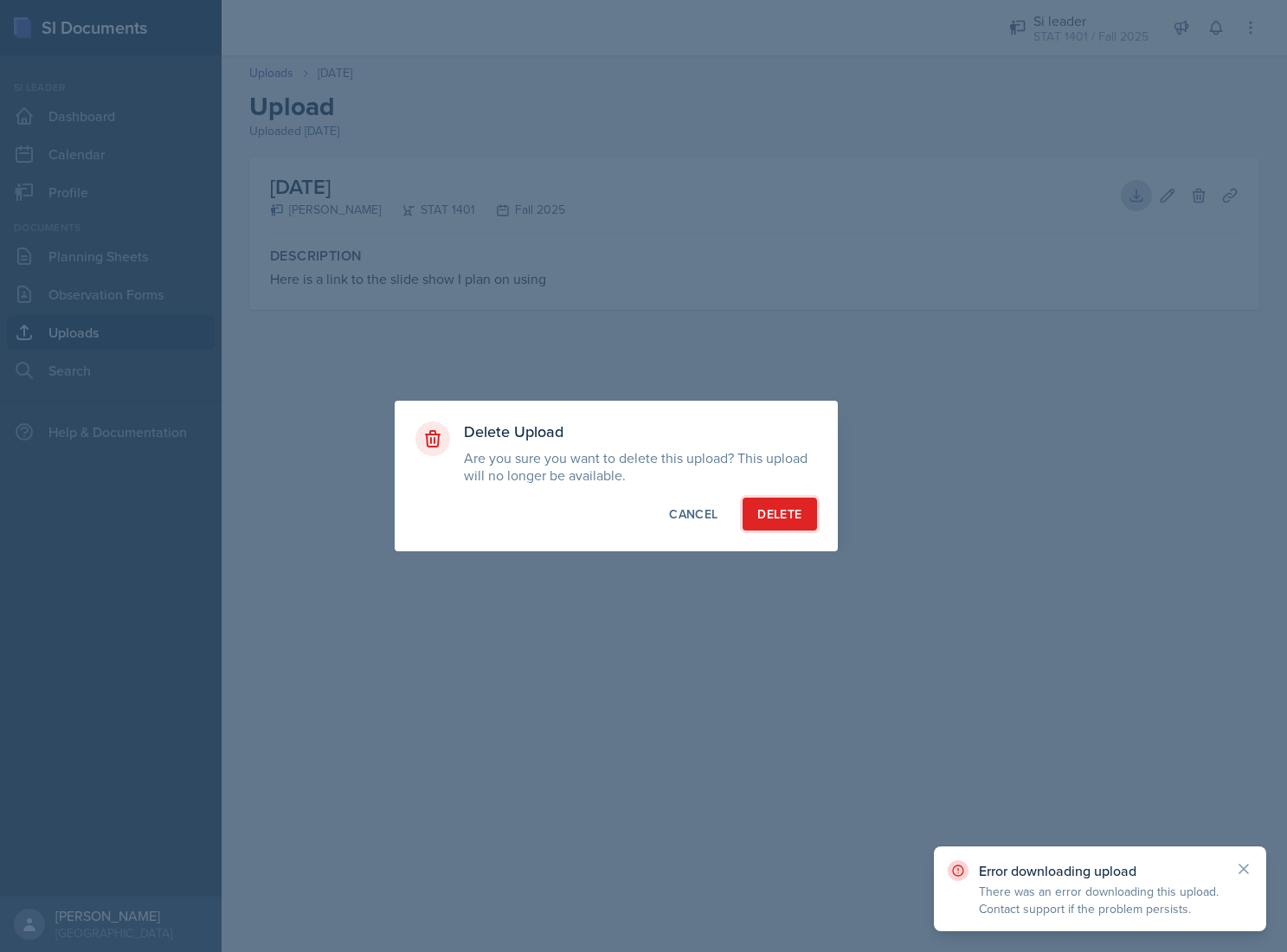
click at [782, 514] on div "Delete" at bounding box center [779, 514] width 44 height 17
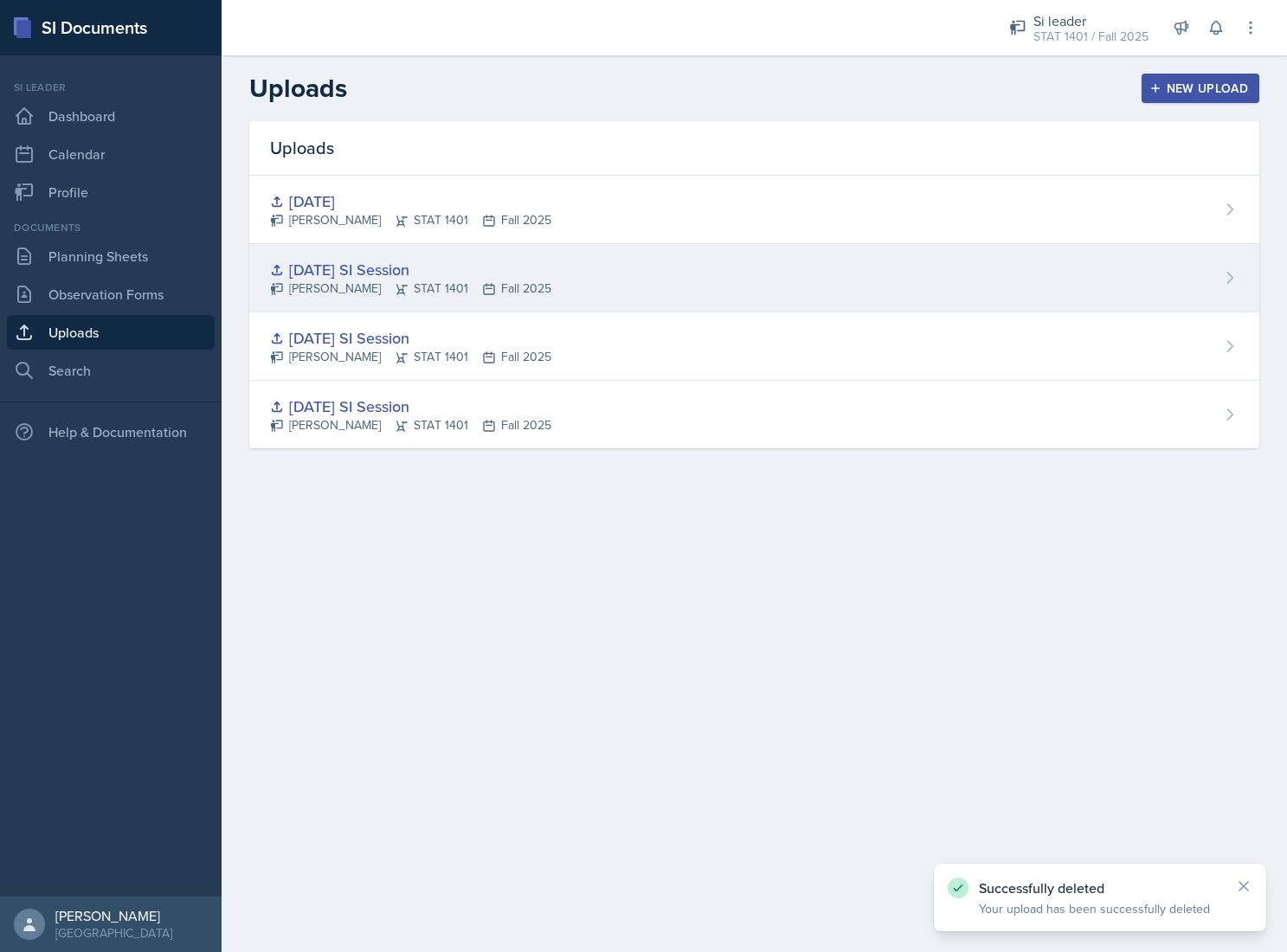
click at [639, 263] on div "[DATE] SI Session [PERSON_NAME] STAT 1401 Fall 2025" at bounding box center [754, 278] width 1010 height 69
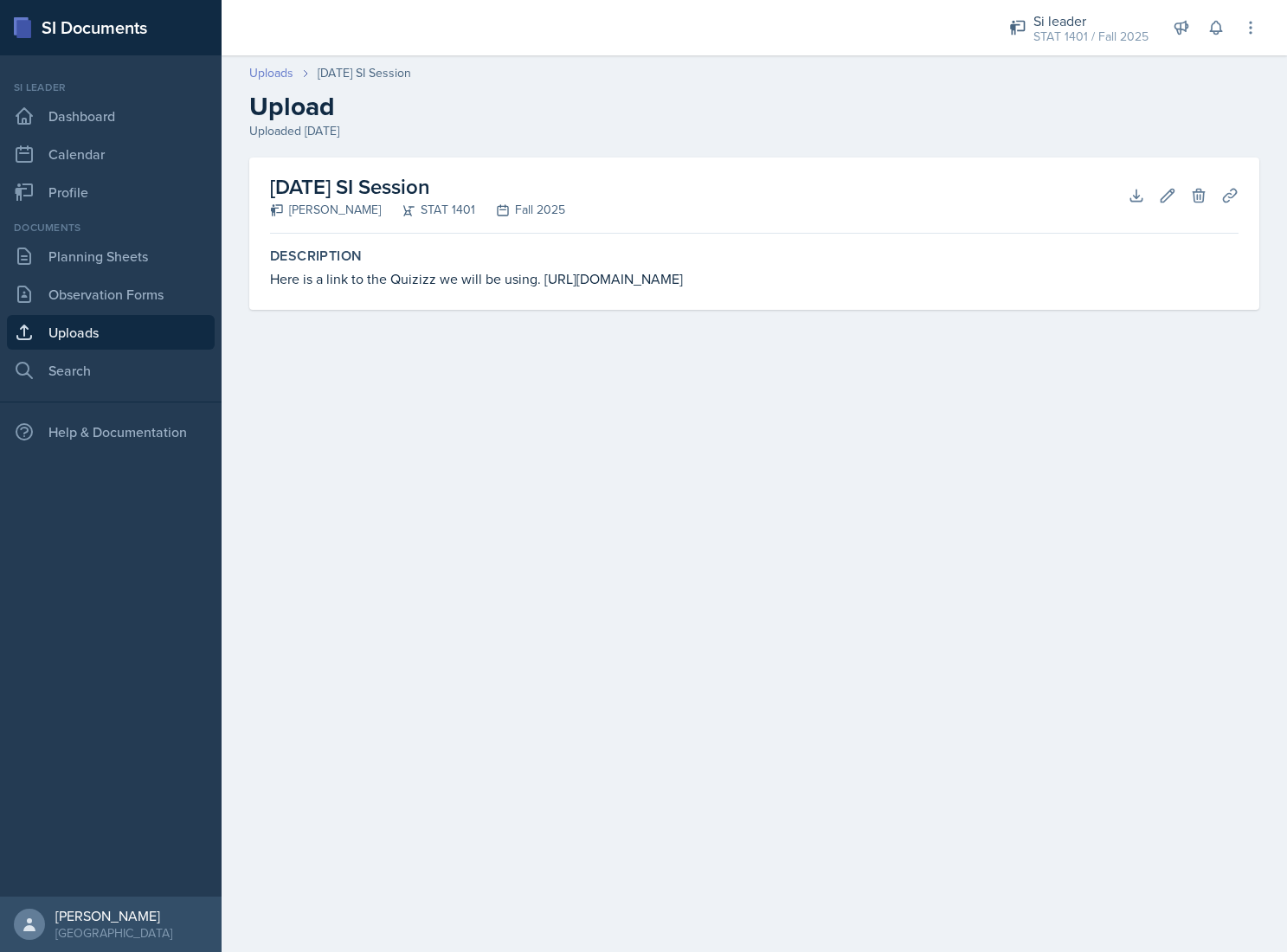
click at [260, 66] on link "Uploads" at bounding box center [272, 73] width 44 height 18
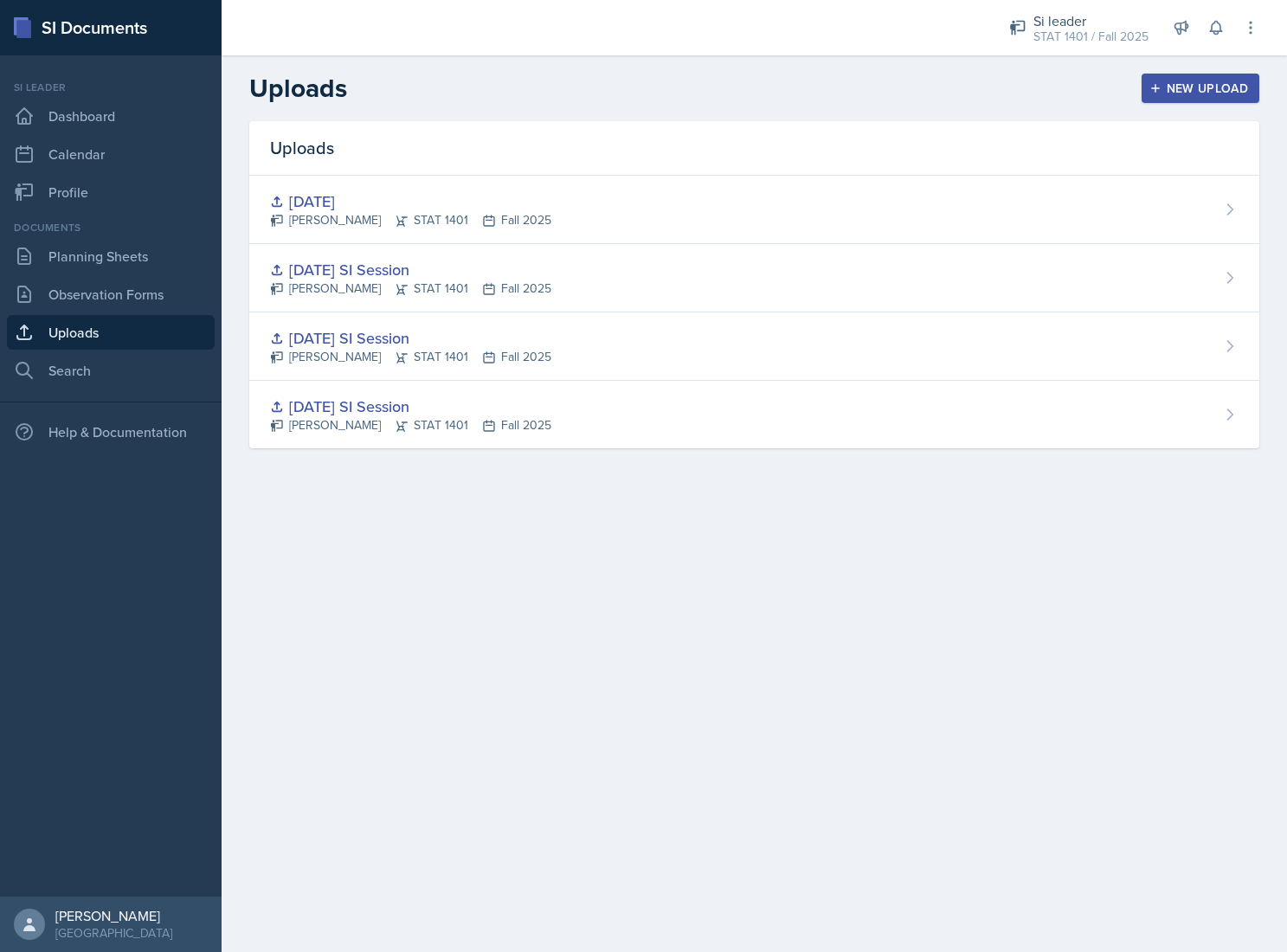
click at [1184, 90] on div "New Upload" at bounding box center [1201, 88] width 96 height 13
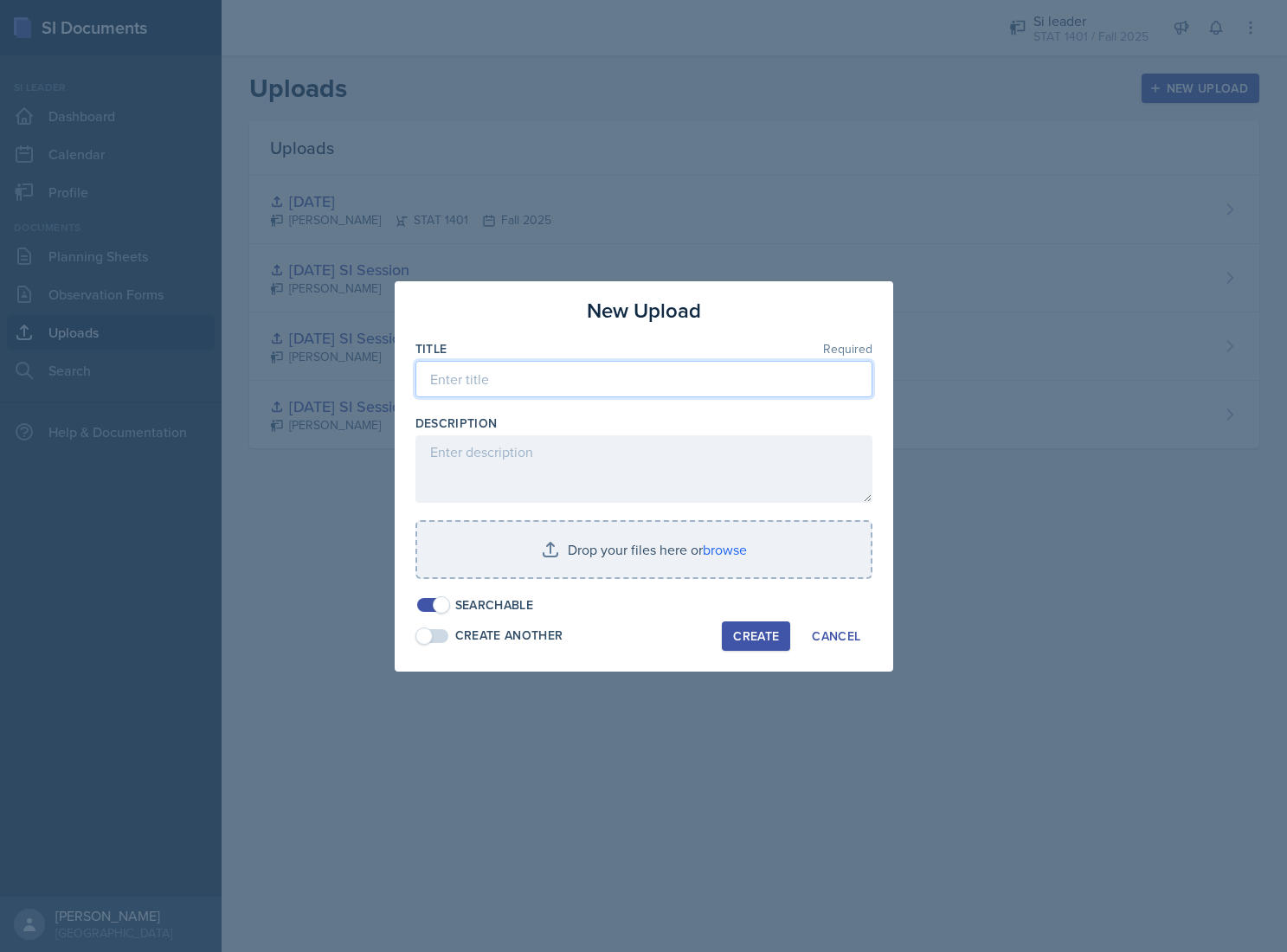
click at [501, 383] on input at bounding box center [644, 379] width 457 height 36
paste input "[DATE] SI Session"
type input "[DATE] SI Session"
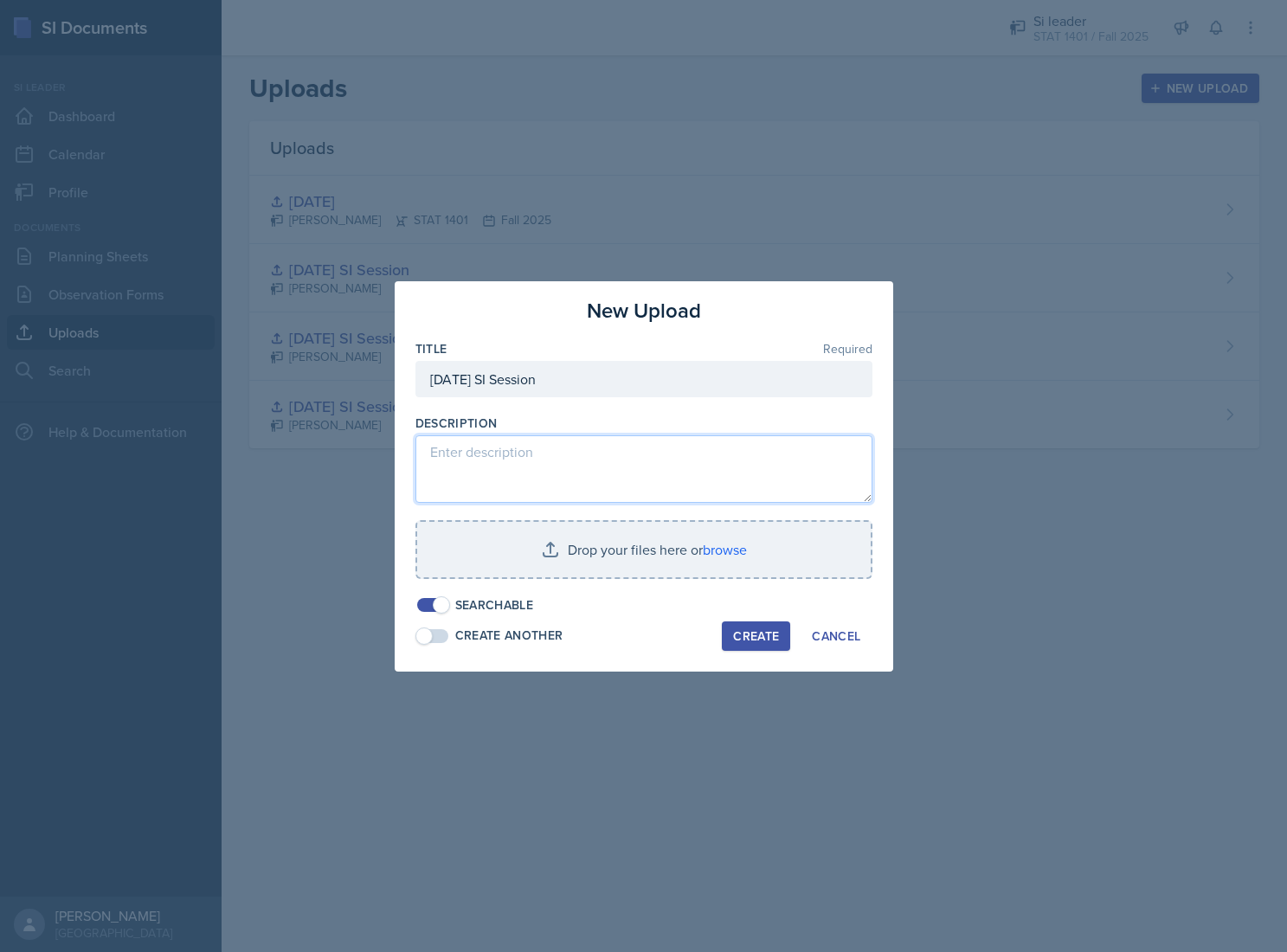
click at [575, 478] on textarea at bounding box center [644, 468] width 457 height 68
paste textarea "Here is a link to the Quizizz we will be using. [URL][DOMAIN_NAME]"
type textarea "Here is a link to the Quizizz we will be using. [URL][DOMAIN_NAME]"
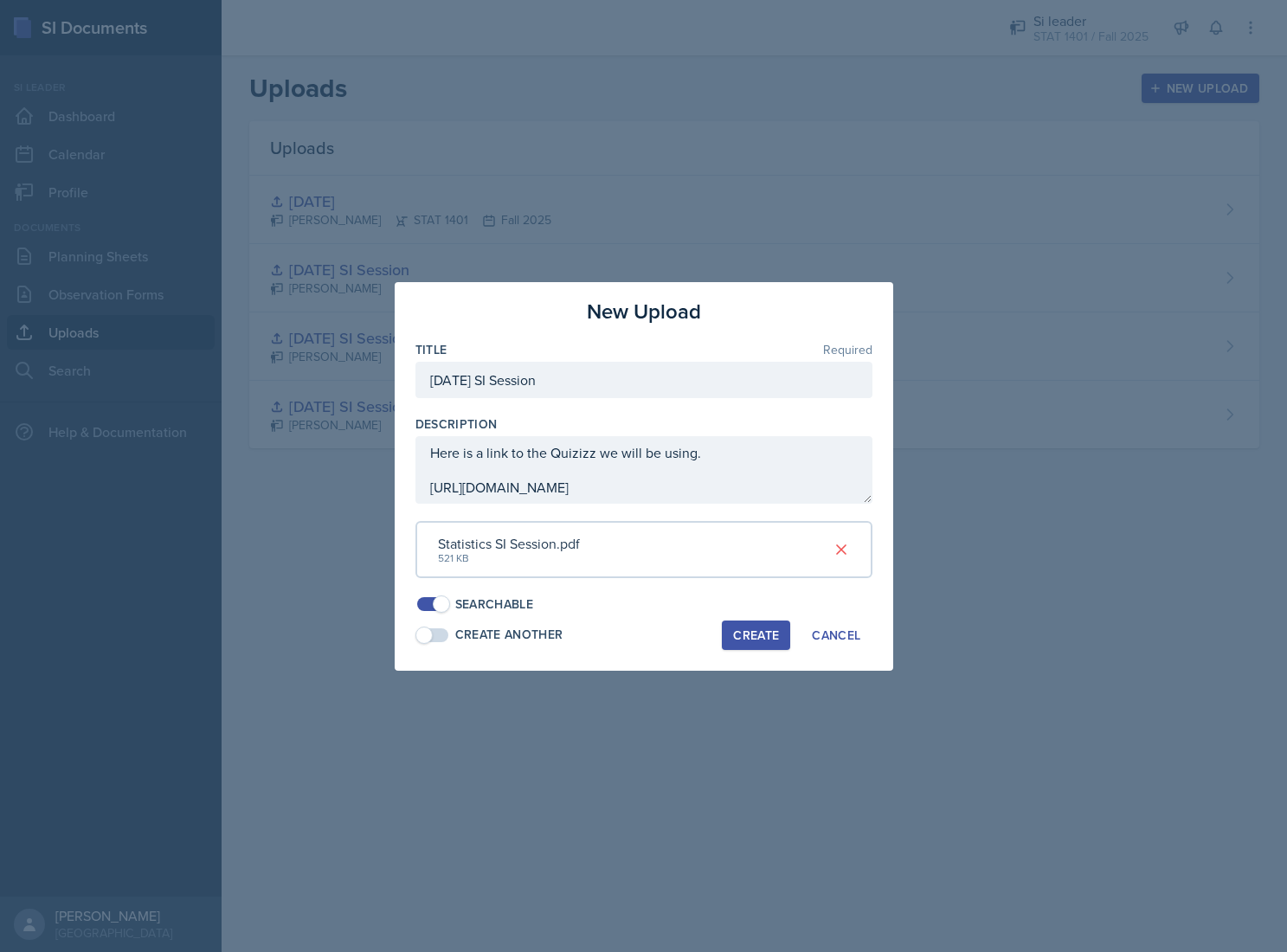
click at [767, 639] on div "Create" at bounding box center [756, 635] width 46 height 13
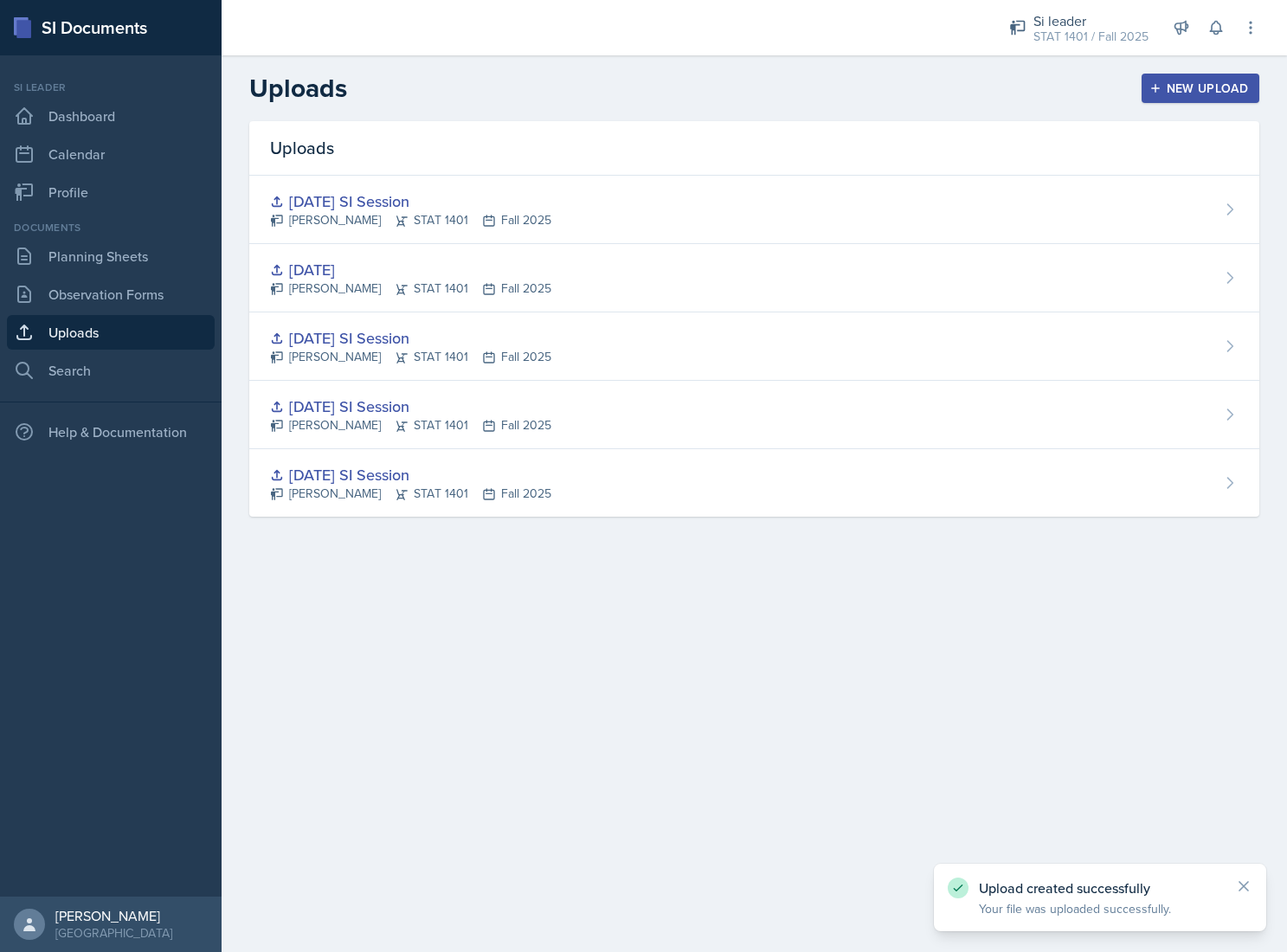
click at [565, 212] on div "[DATE] SI Session [PERSON_NAME] STAT 1401 Fall 2025" at bounding box center [754, 210] width 1010 height 69
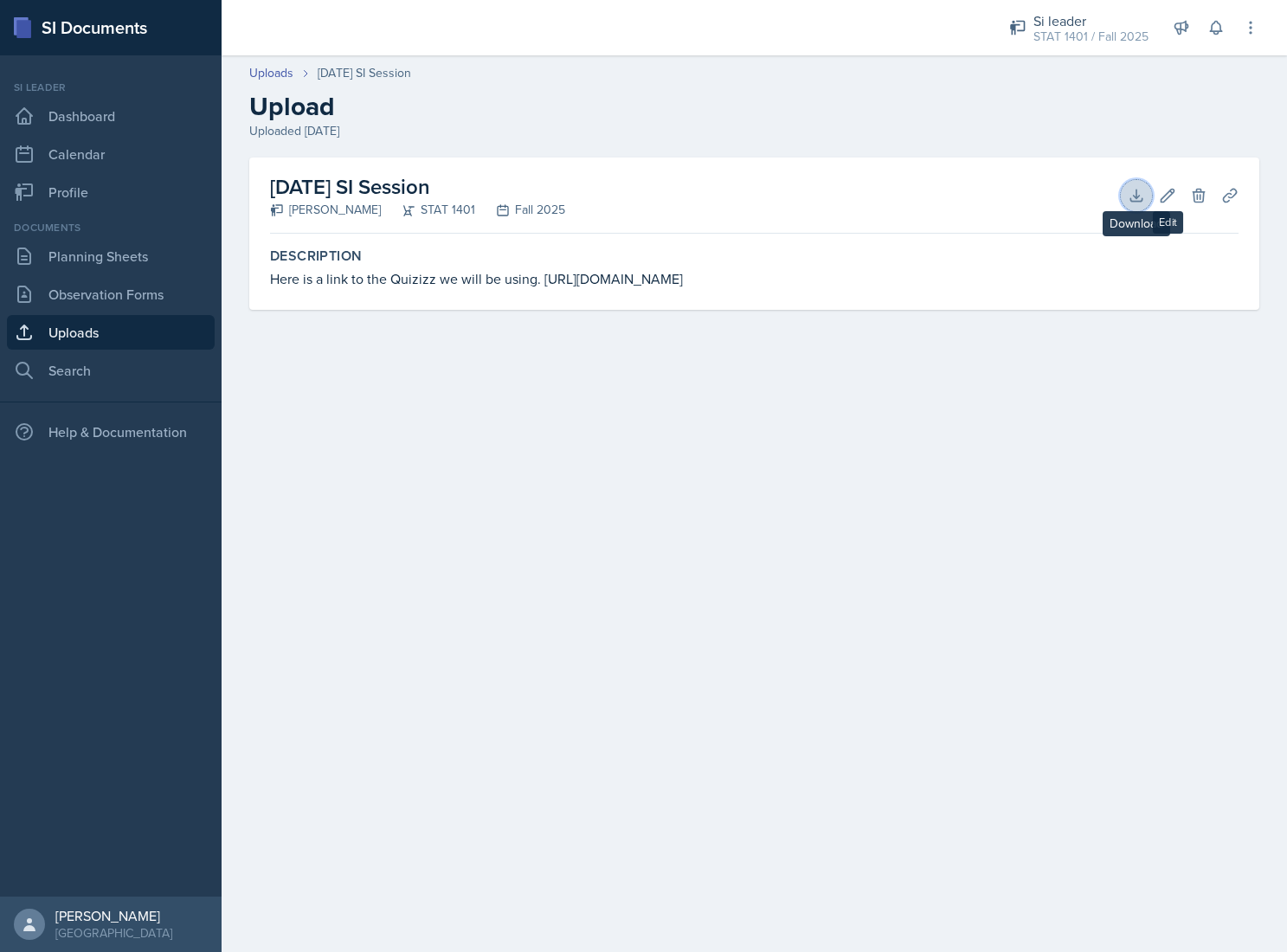
click at [1136, 197] on icon at bounding box center [1136, 195] width 11 height 11
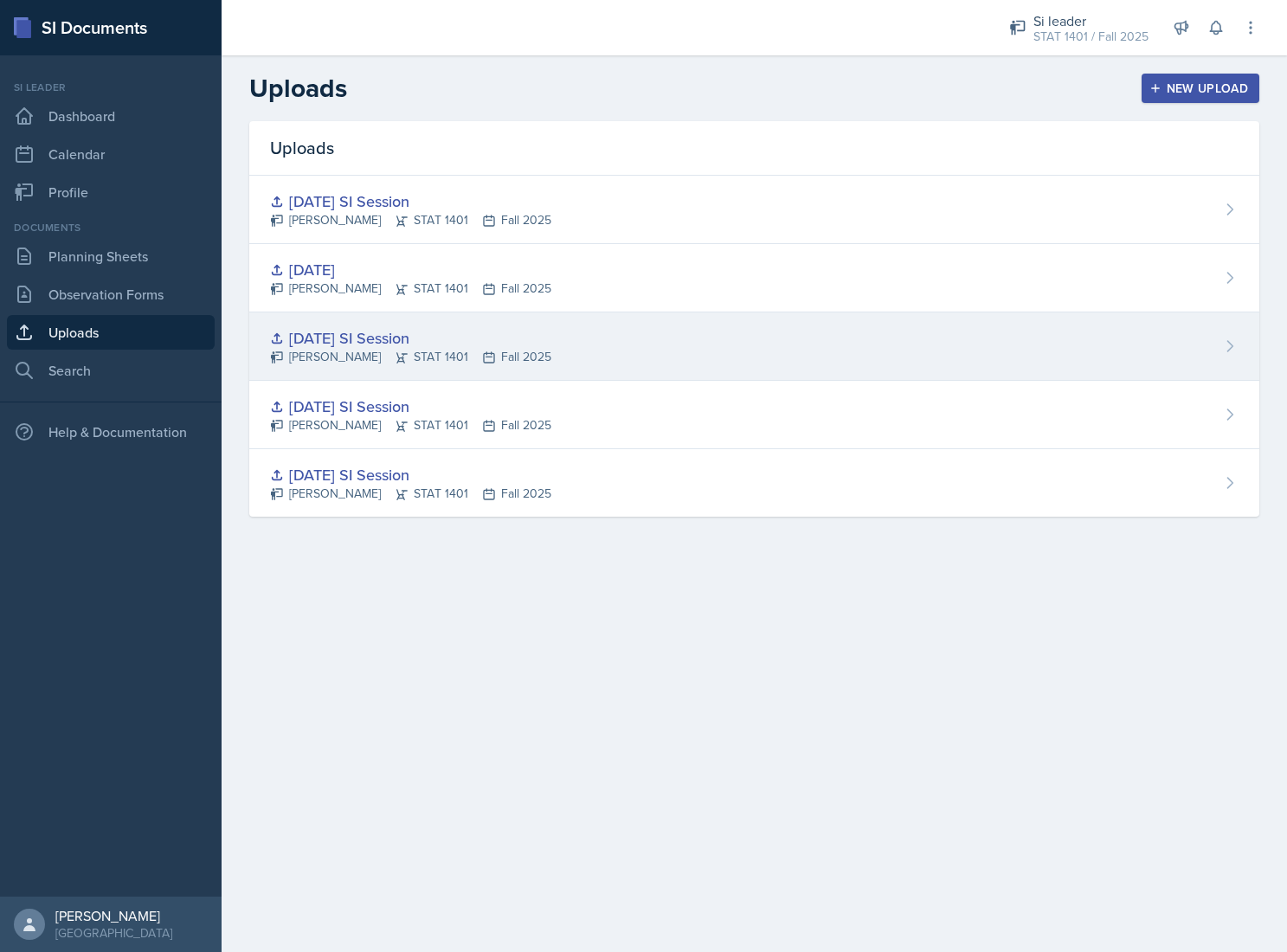
click at [1193, 336] on div "[DATE] SI Session [PERSON_NAME] STAT 1401 Fall 2025" at bounding box center [754, 347] width 1010 height 69
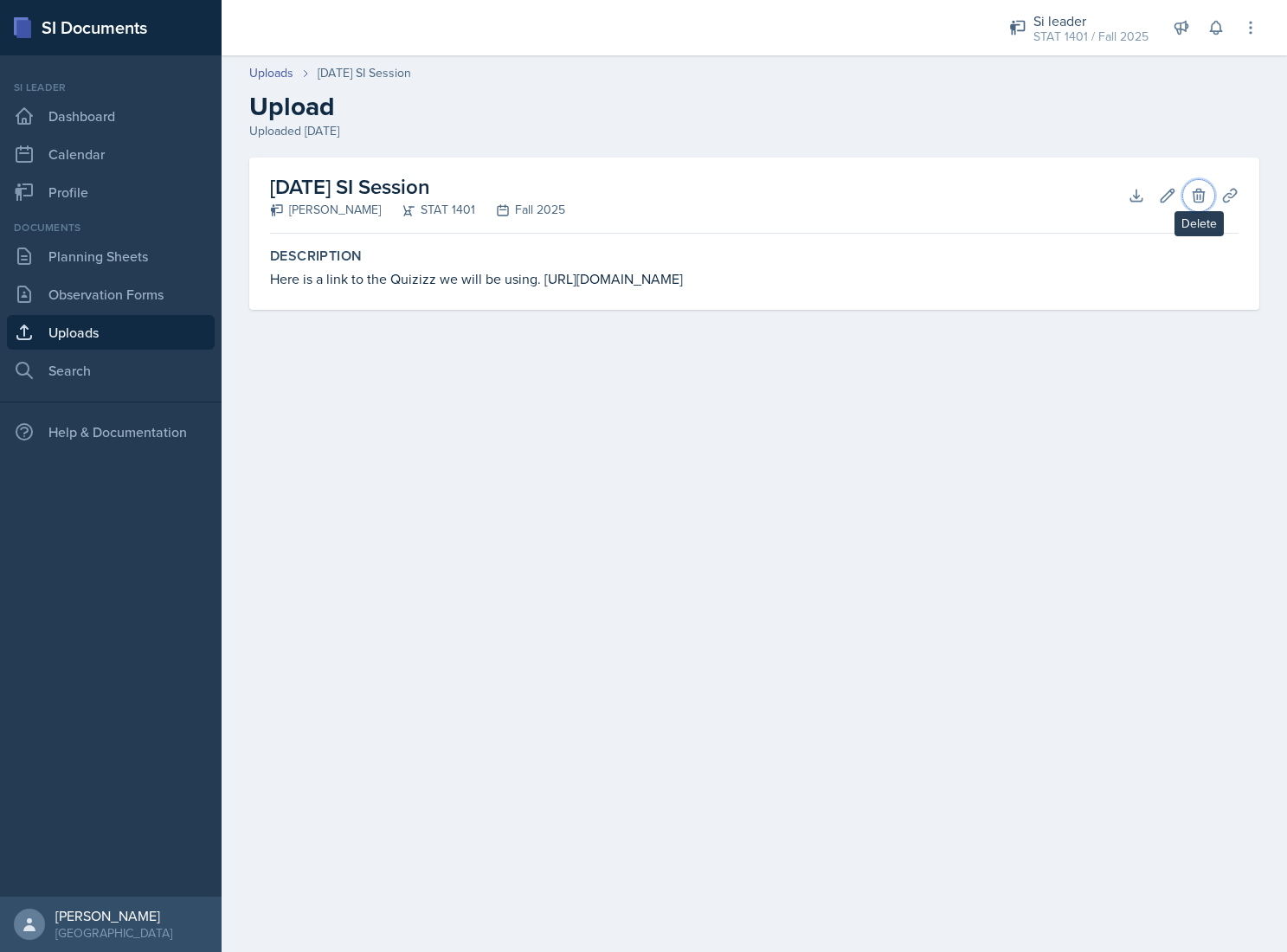
click at [1197, 192] on icon at bounding box center [1198, 195] width 11 height 13
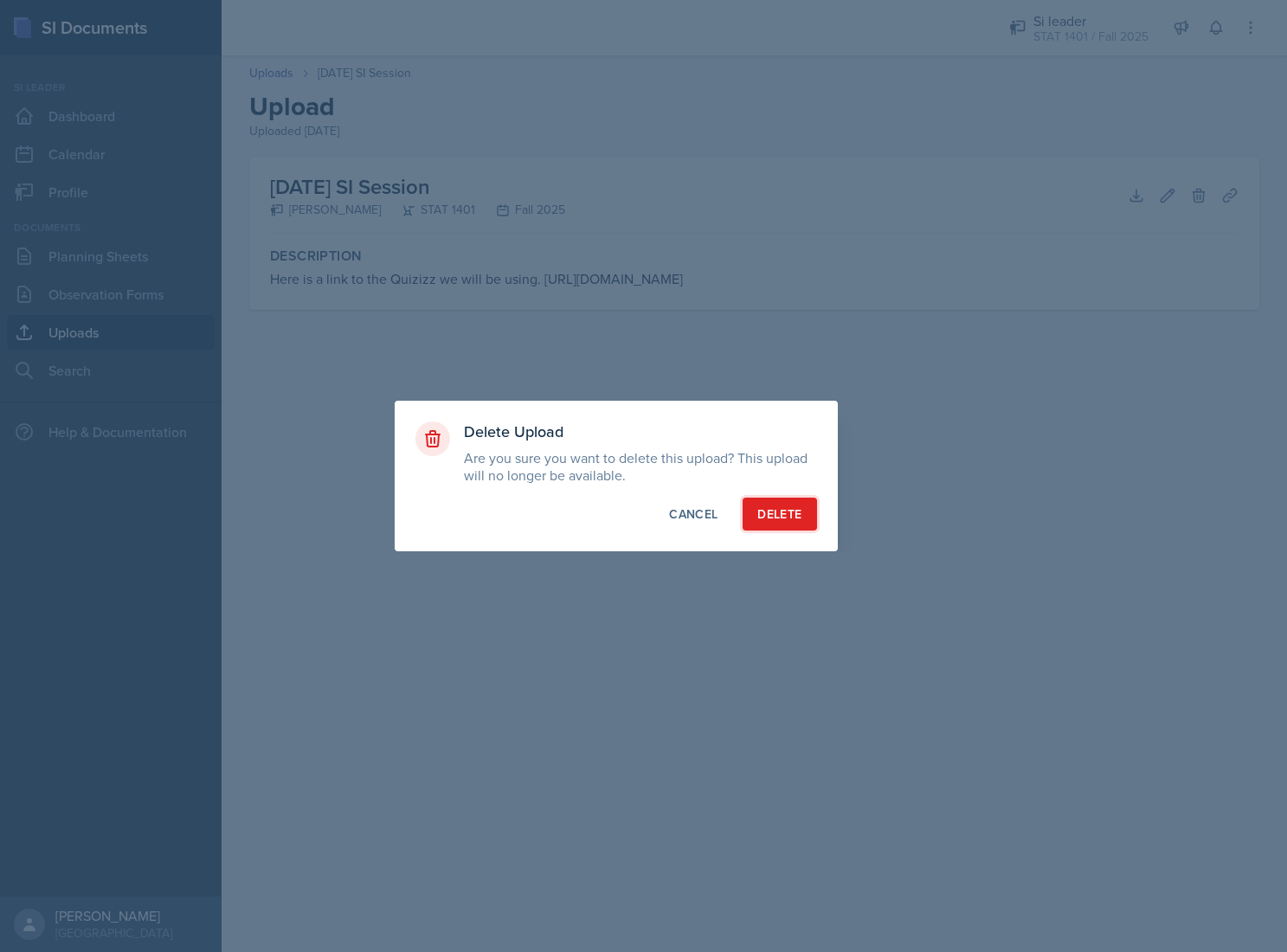
click at [774, 498] on button "Delete" at bounding box center [779, 514] width 74 height 32
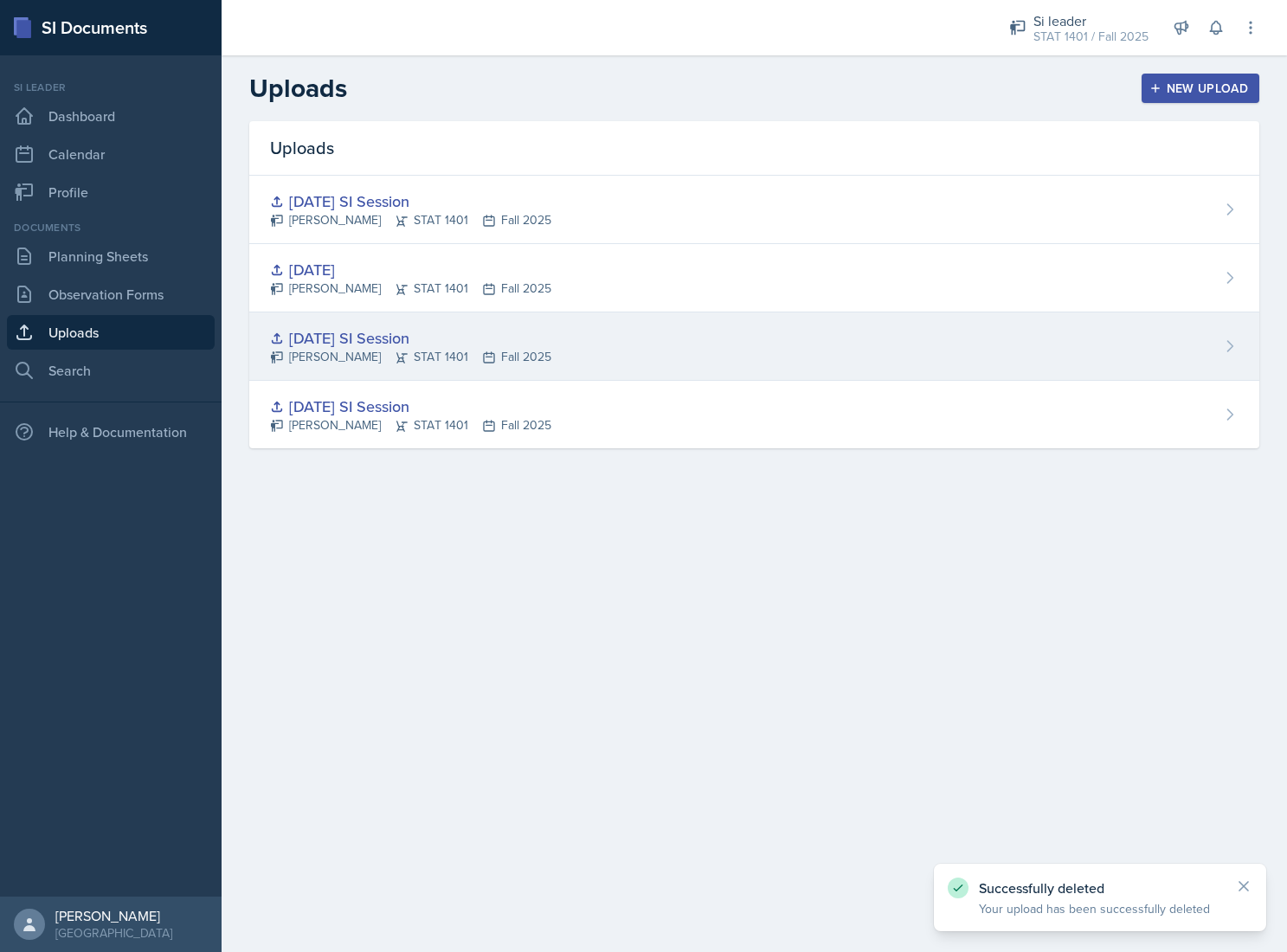
click at [1098, 326] on div "[DATE] SI Session [PERSON_NAME] STAT 1401 Fall 2025" at bounding box center [754, 347] width 1010 height 69
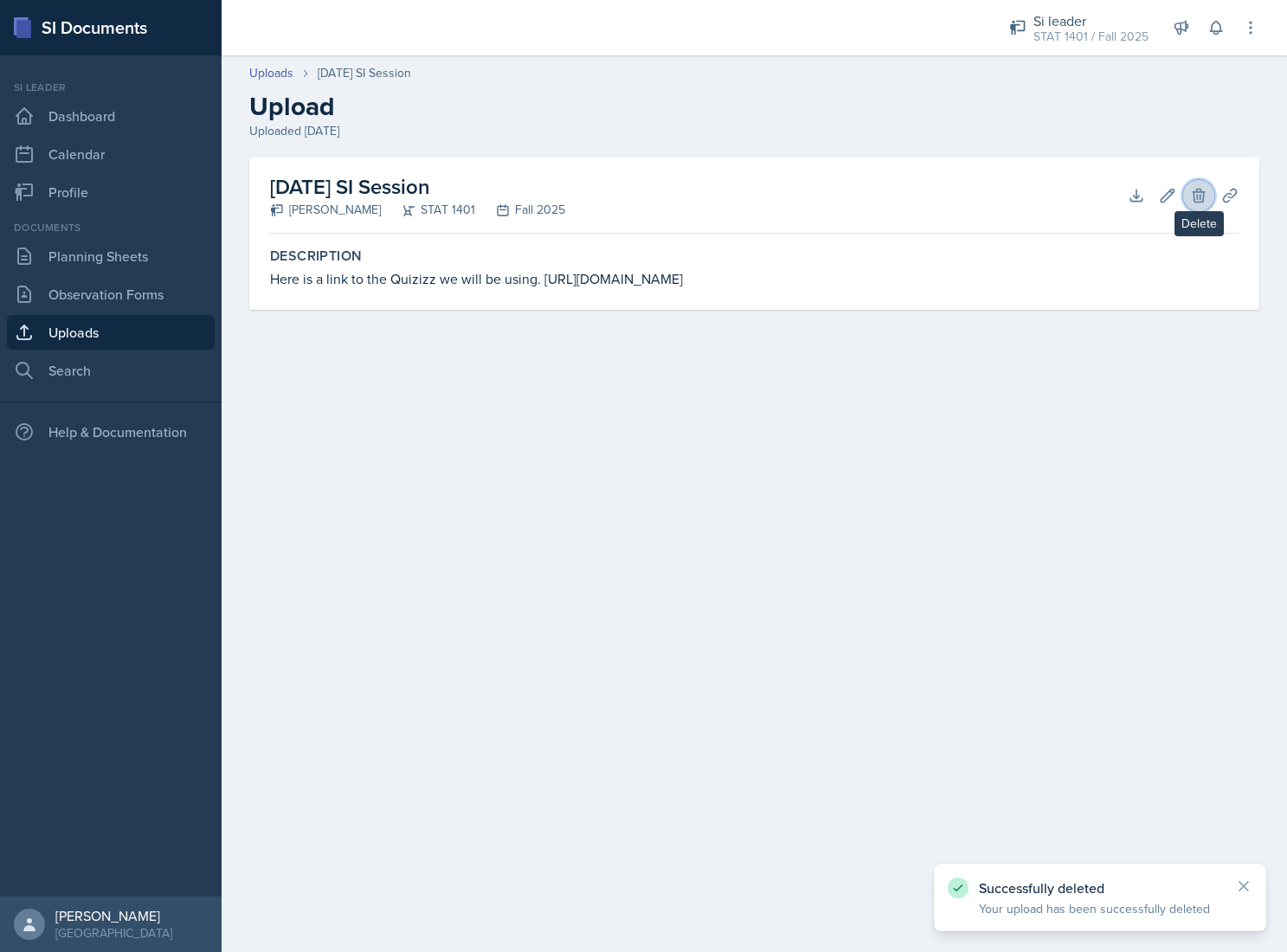
click at [1195, 197] on icon at bounding box center [1199, 196] width 17 height 17
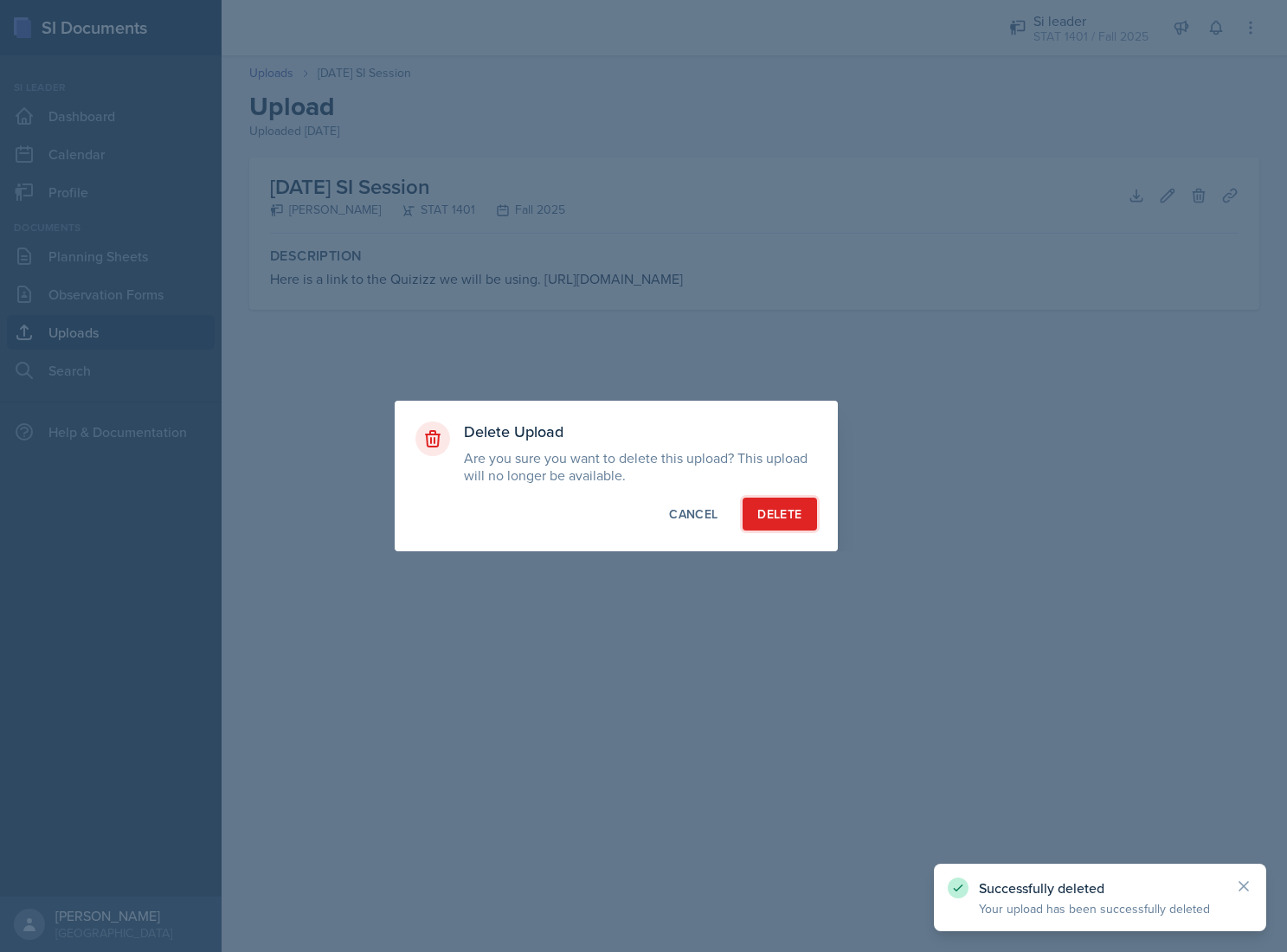
click at [771, 509] on div "Delete" at bounding box center [779, 514] width 44 height 17
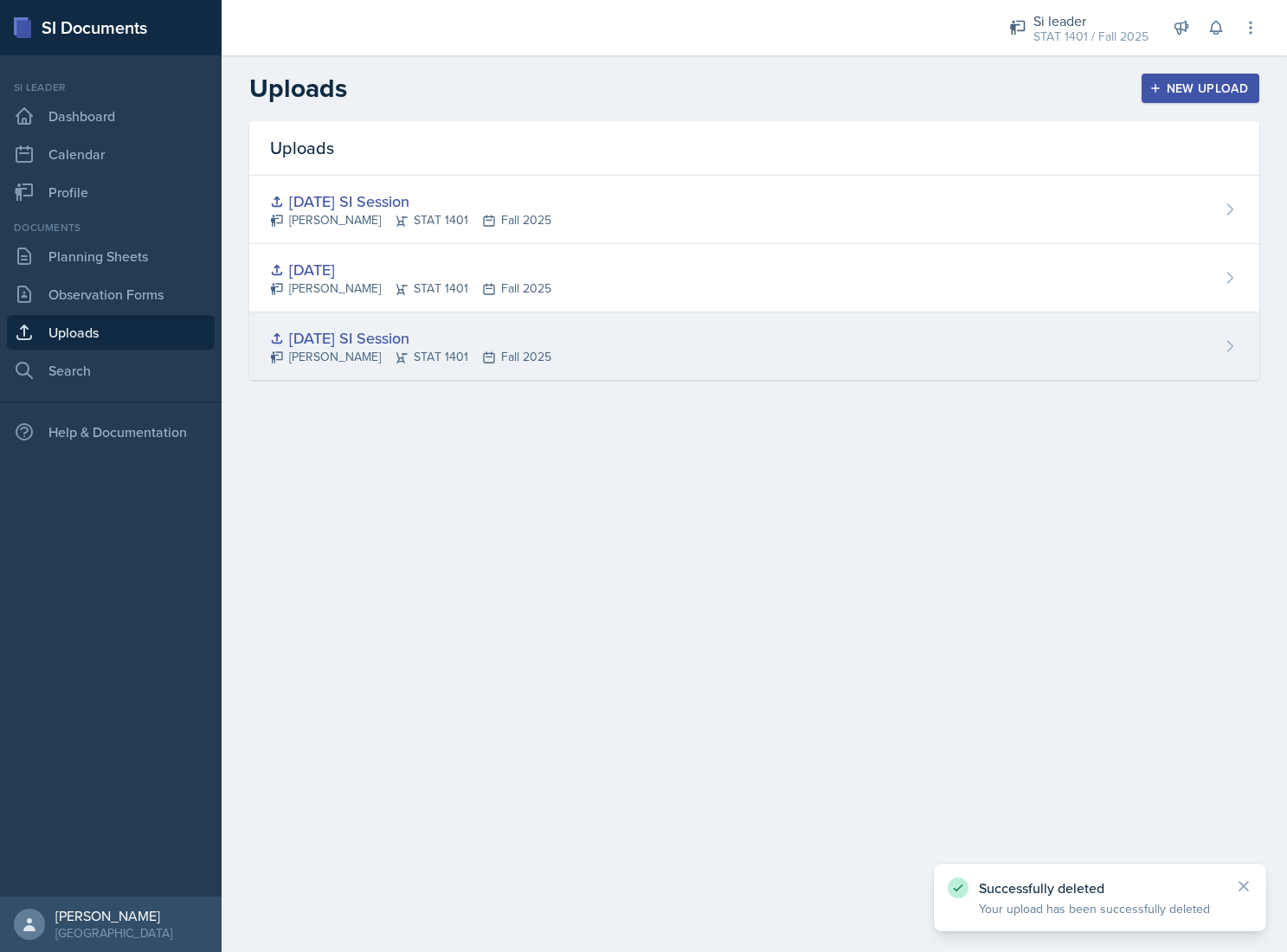
click at [1136, 333] on div "[DATE] SI Session [PERSON_NAME] STAT 1401 Fall 2025" at bounding box center [754, 346] width 1010 height 68
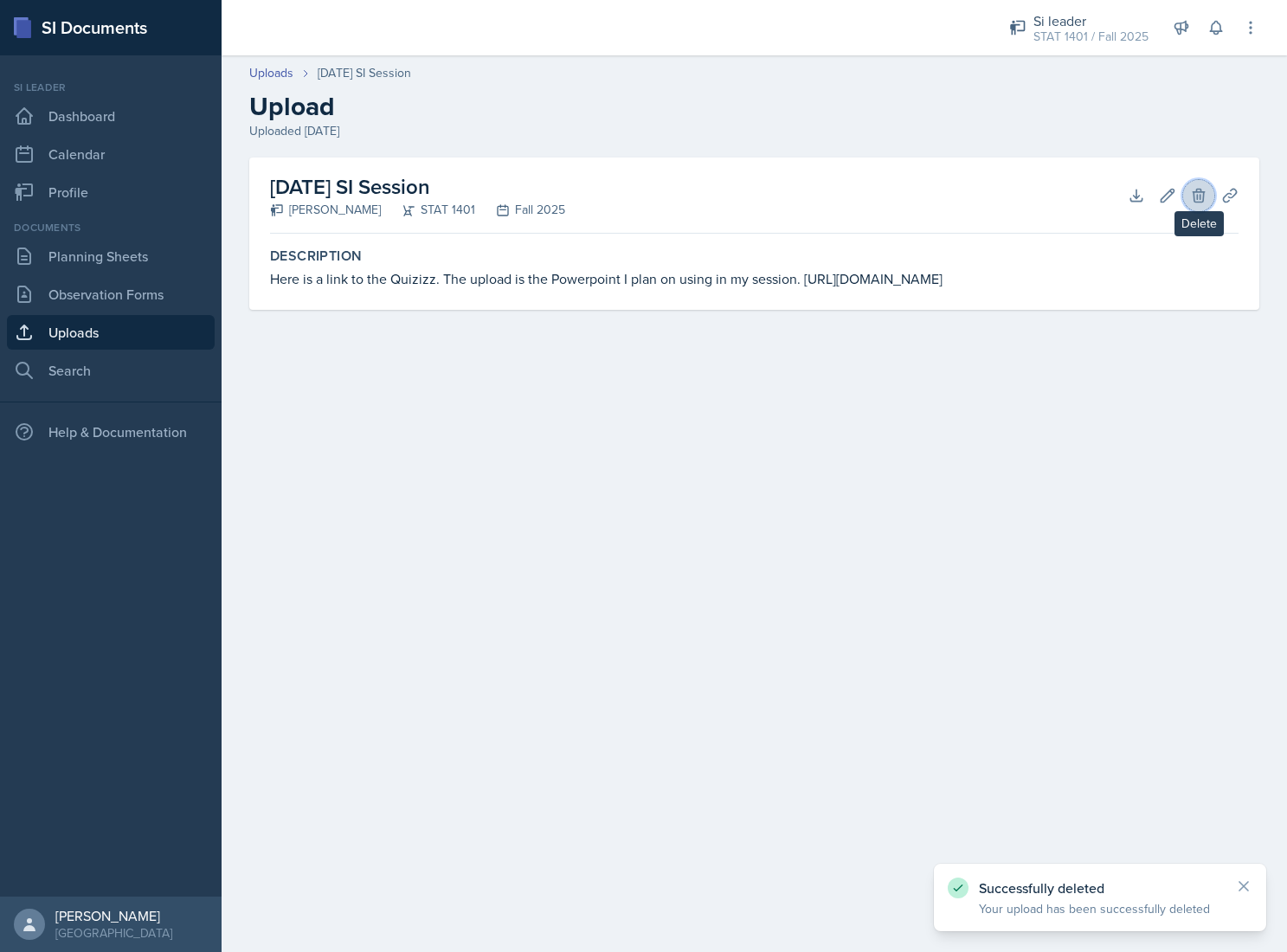
click at [1203, 187] on icon at bounding box center [1199, 196] width 17 height 17
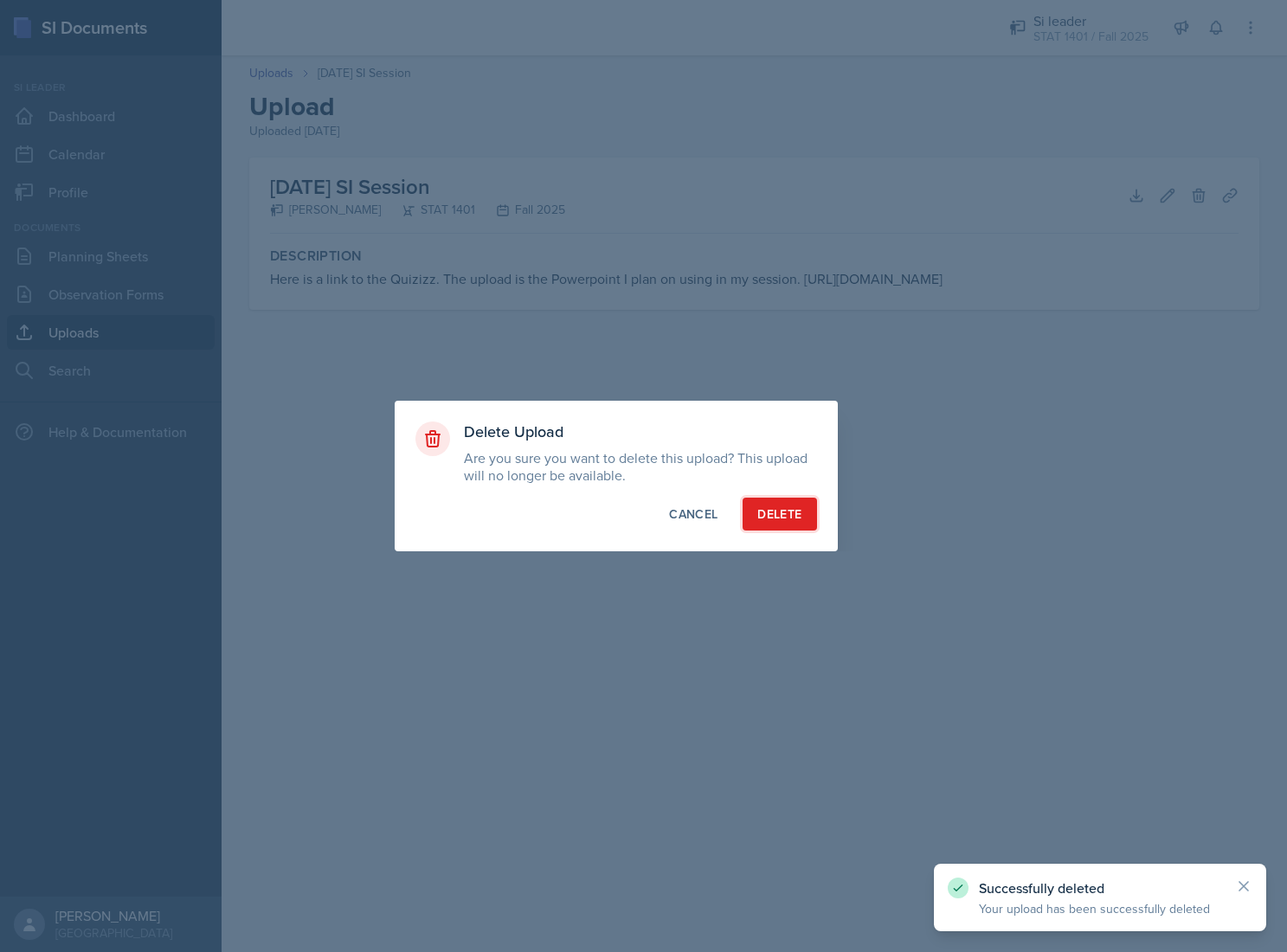
click at [781, 512] on div "Delete" at bounding box center [779, 514] width 44 height 17
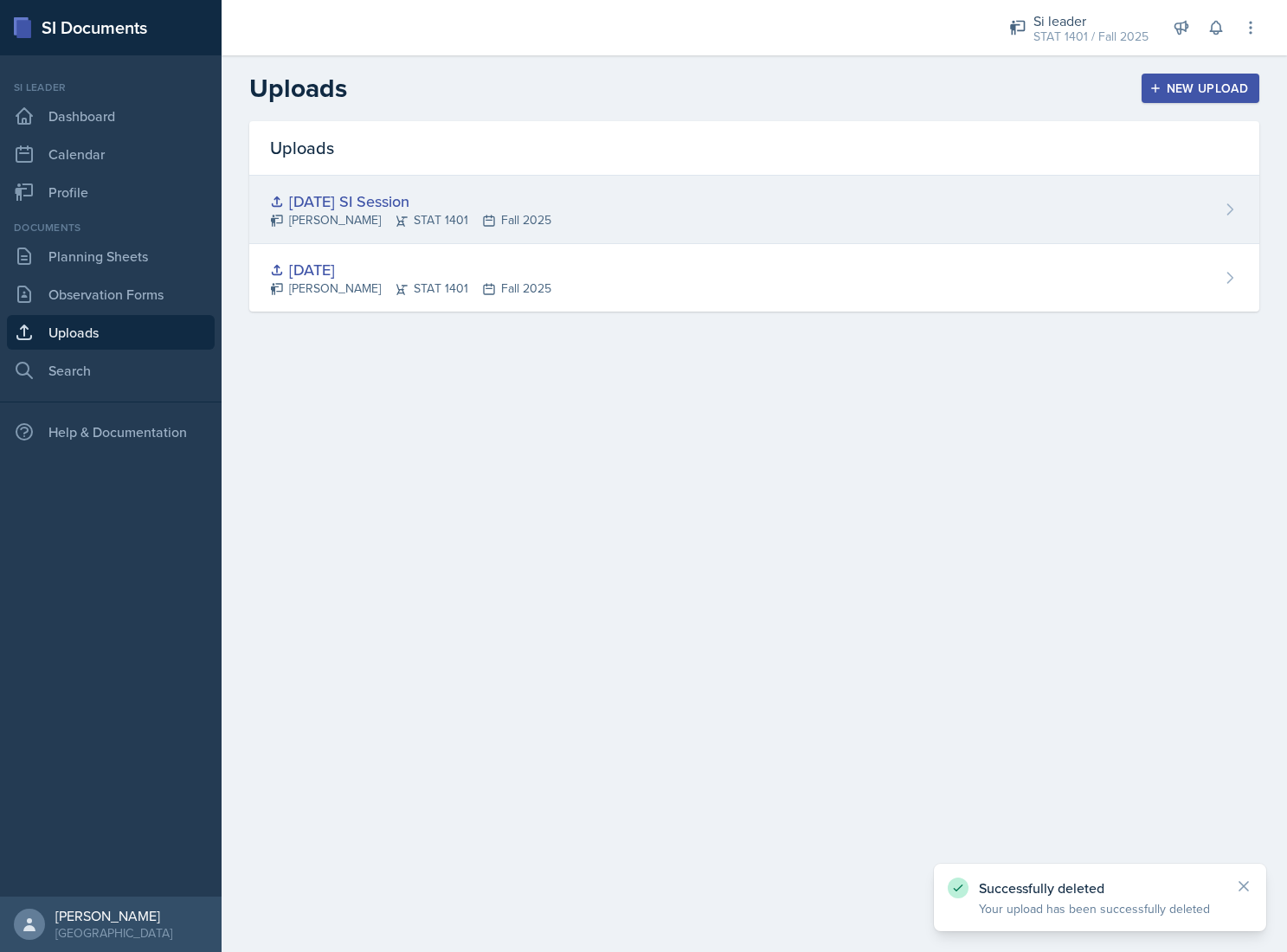
click at [591, 204] on div "[DATE] SI Session [PERSON_NAME] STAT 1401 Fall 2025" at bounding box center [754, 210] width 1010 height 69
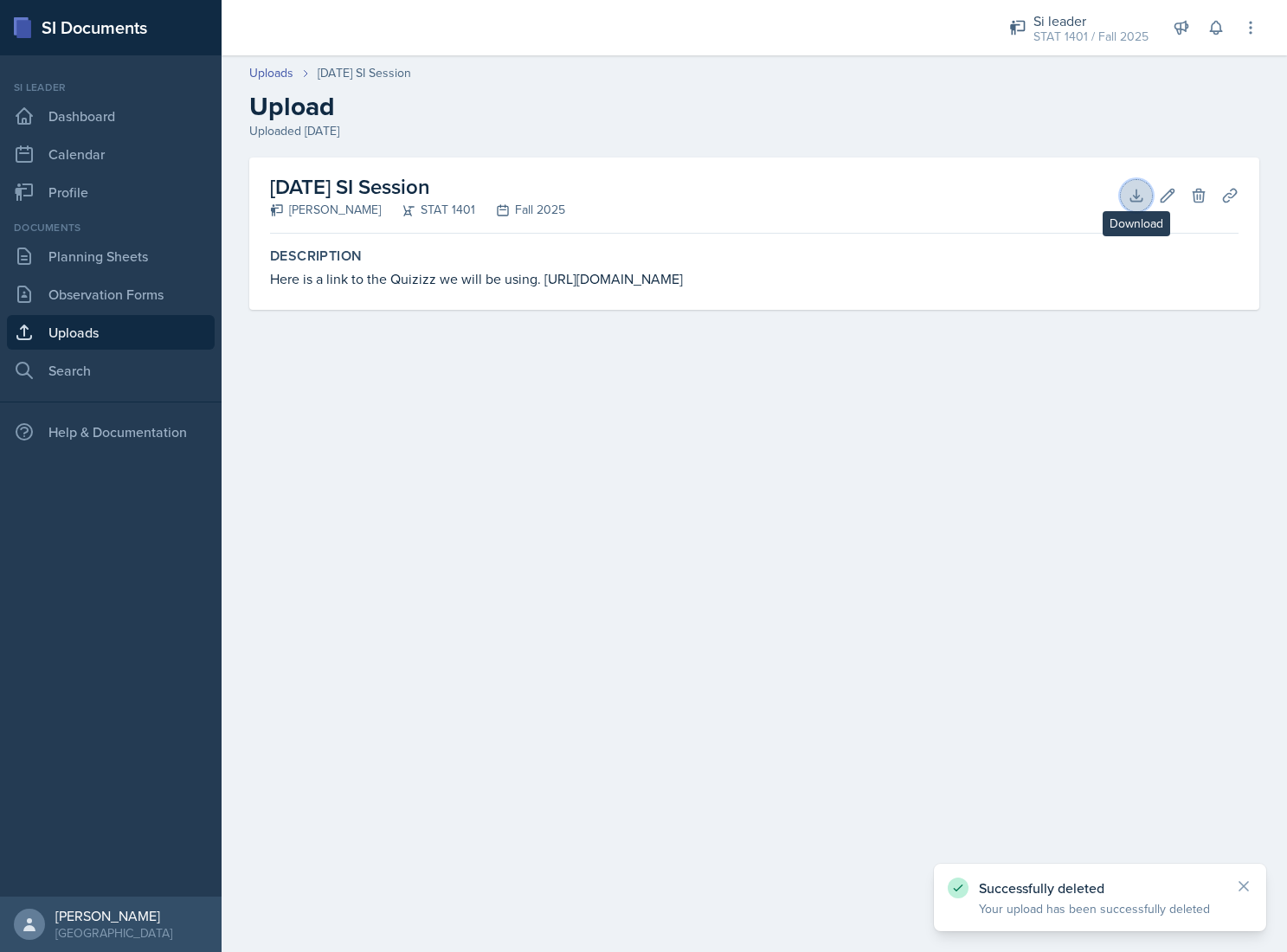
click at [1140, 197] on icon at bounding box center [1137, 196] width 17 height 17
click at [406, 141] on header "Uploads [DATE] SI Session Upload Uploaded [DATE]" at bounding box center [754, 102] width 1065 height 111
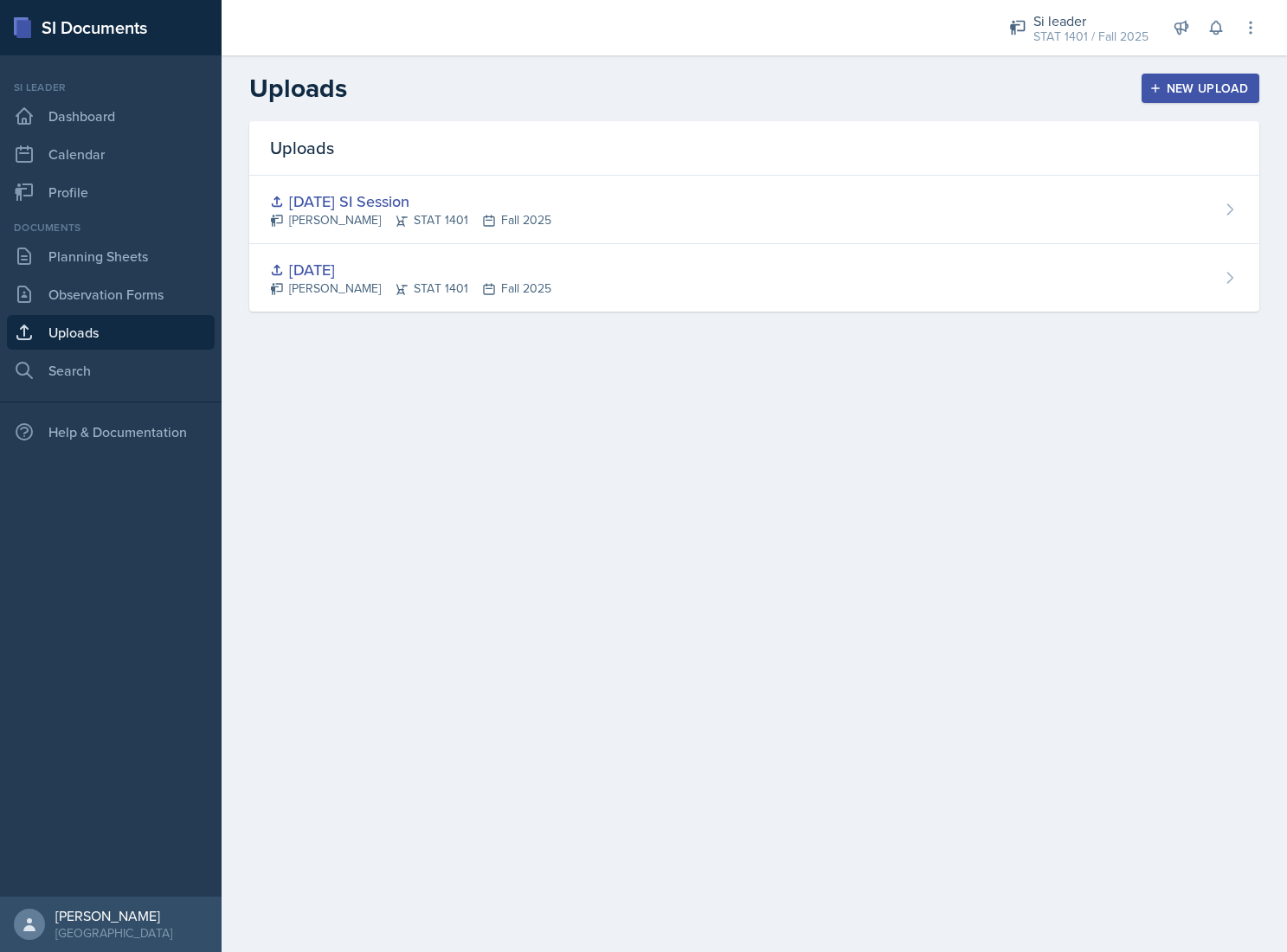
click at [400, 275] on div "[DATE]" at bounding box center [410, 270] width 281 height 23
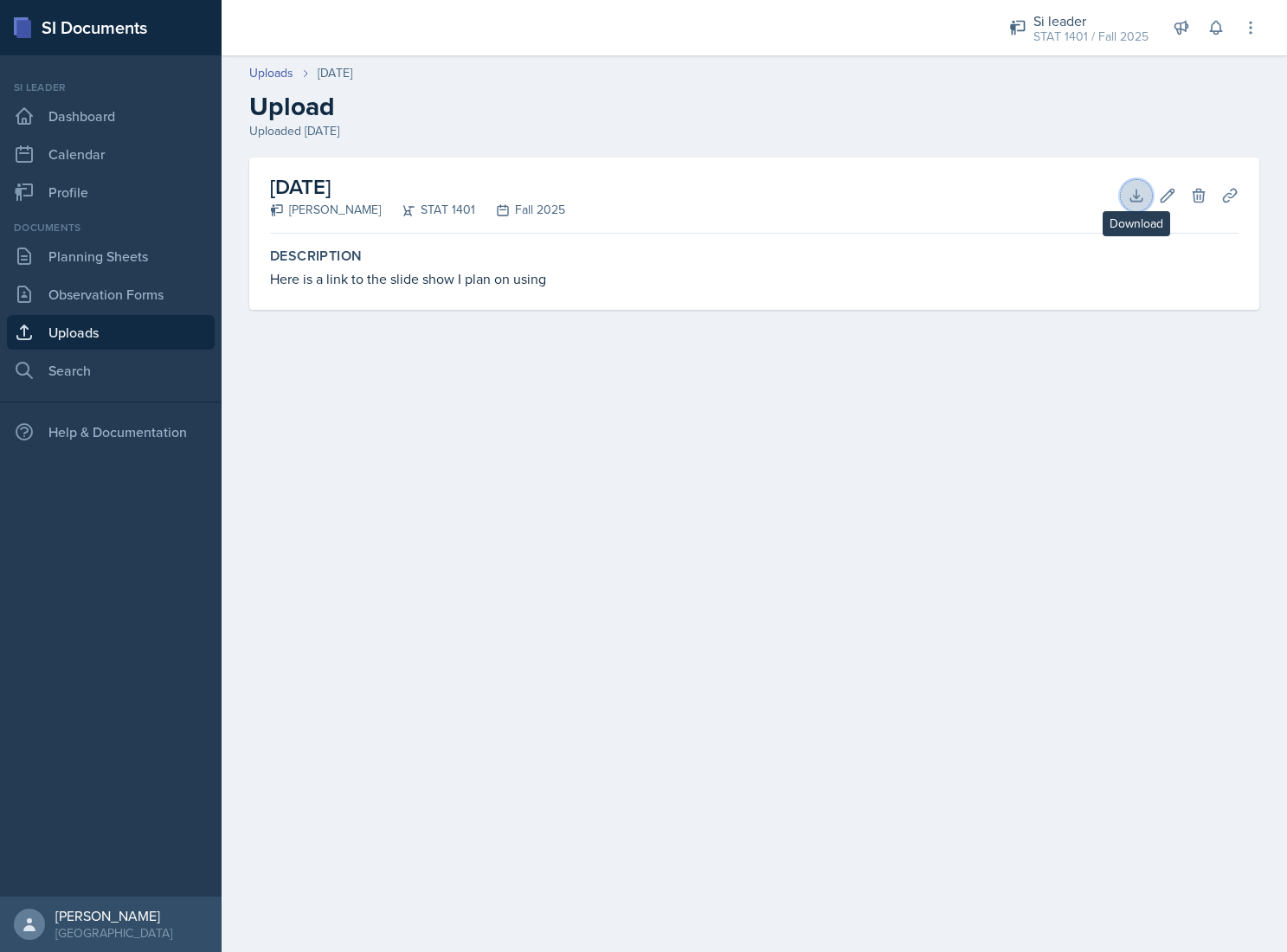
click at [1137, 197] on icon at bounding box center [1136, 195] width 11 height 11
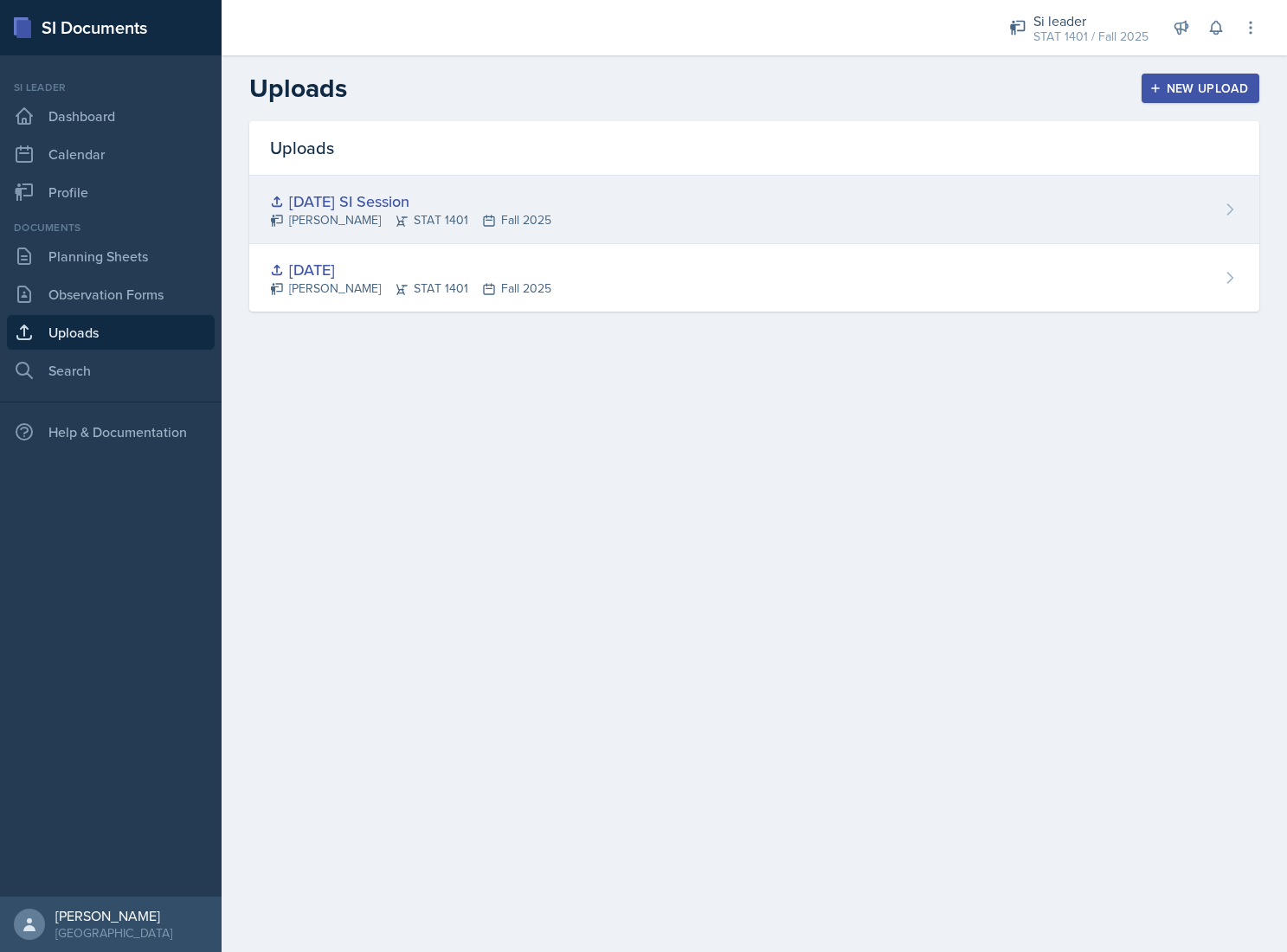
click at [496, 215] on div "[PERSON_NAME] STAT 1401 Fall 2025" at bounding box center [410, 220] width 281 height 18
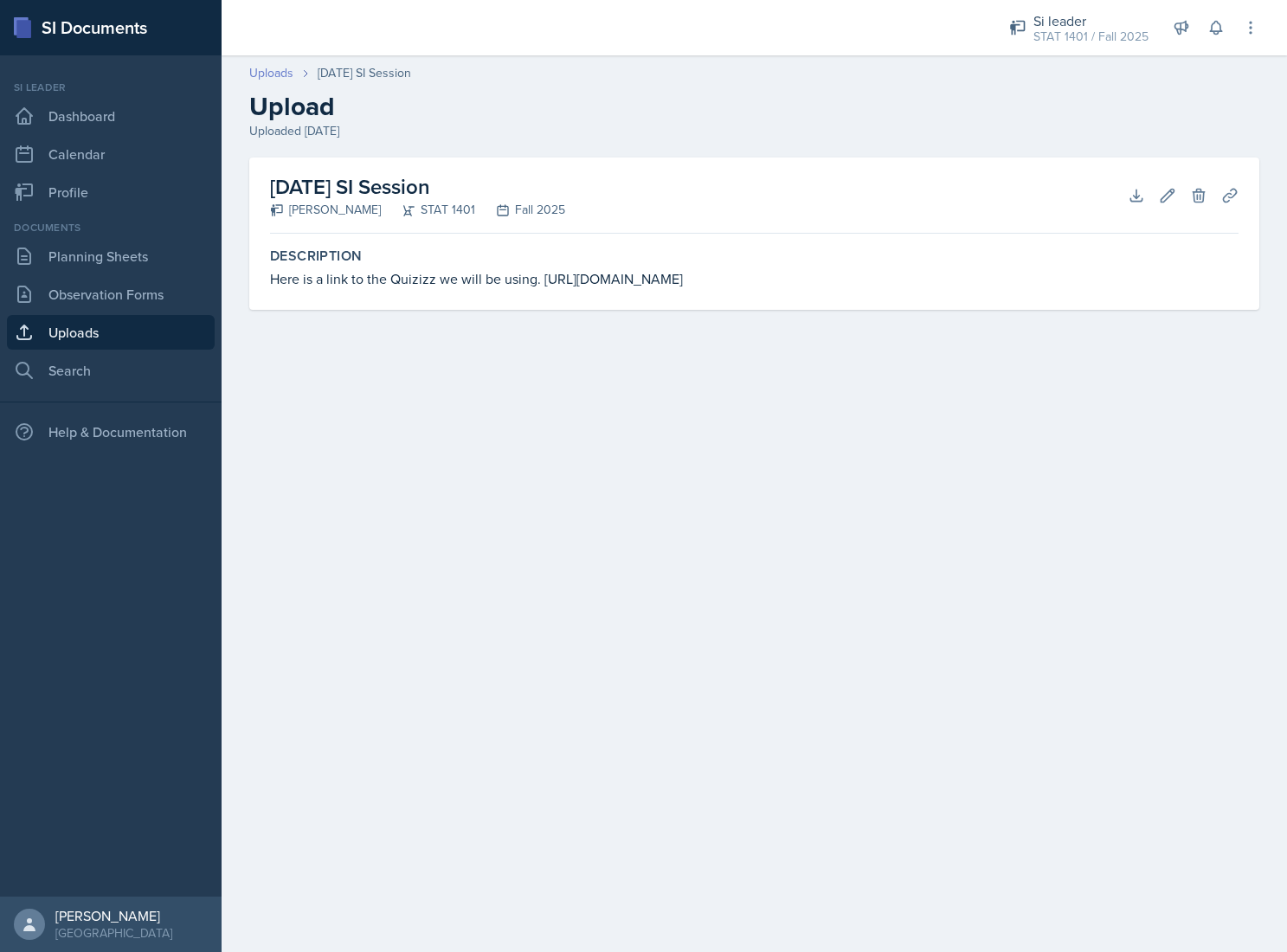
click at [283, 74] on link "Uploads" at bounding box center [272, 73] width 44 height 18
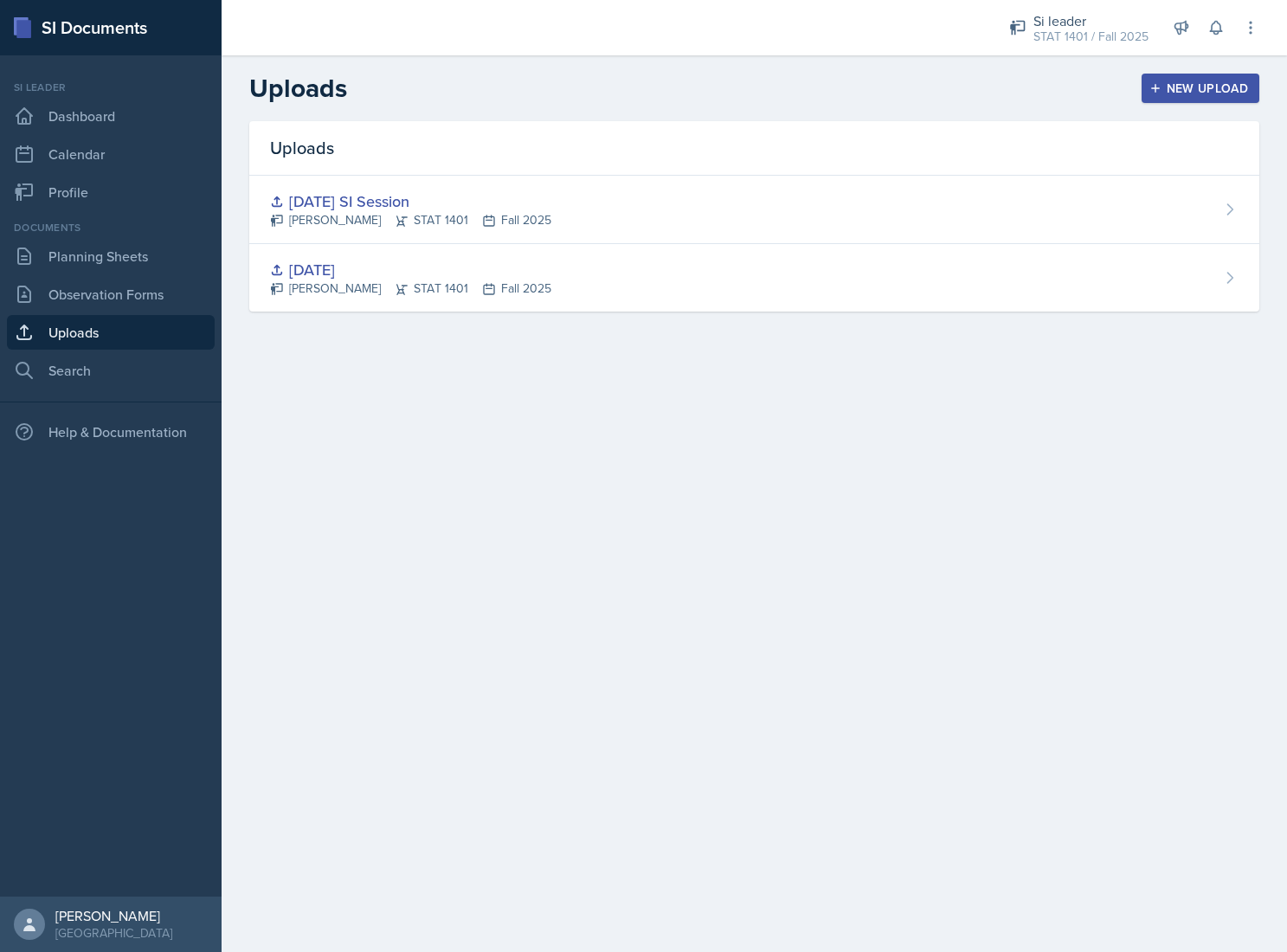
click at [326, 444] on main "Uploads New Upload Uploads August 25th SI Session Charlotte Messer STAT 1401 Fa…" at bounding box center [754, 504] width 1065 height 897
click at [460, 452] on main "Uploads New Upload Uploads August 28th Charlotte Messer STAT 1401 Fall 2025 Aug…" at bounding box center [754, 504] width 1065 height 897
click at [774, 565] on main "Uploads New Upload Uploads August 28th Charlotte Messer STAT 1401 Fall 2025 Aug…" at bounding box center [754, 504] width 1065 height 897
click at [644, 87] on div "Uploads New Upload" at bounding box center [754, 88] width 1065 height 32
